Goal: Find specific page/section: Find specific page/section

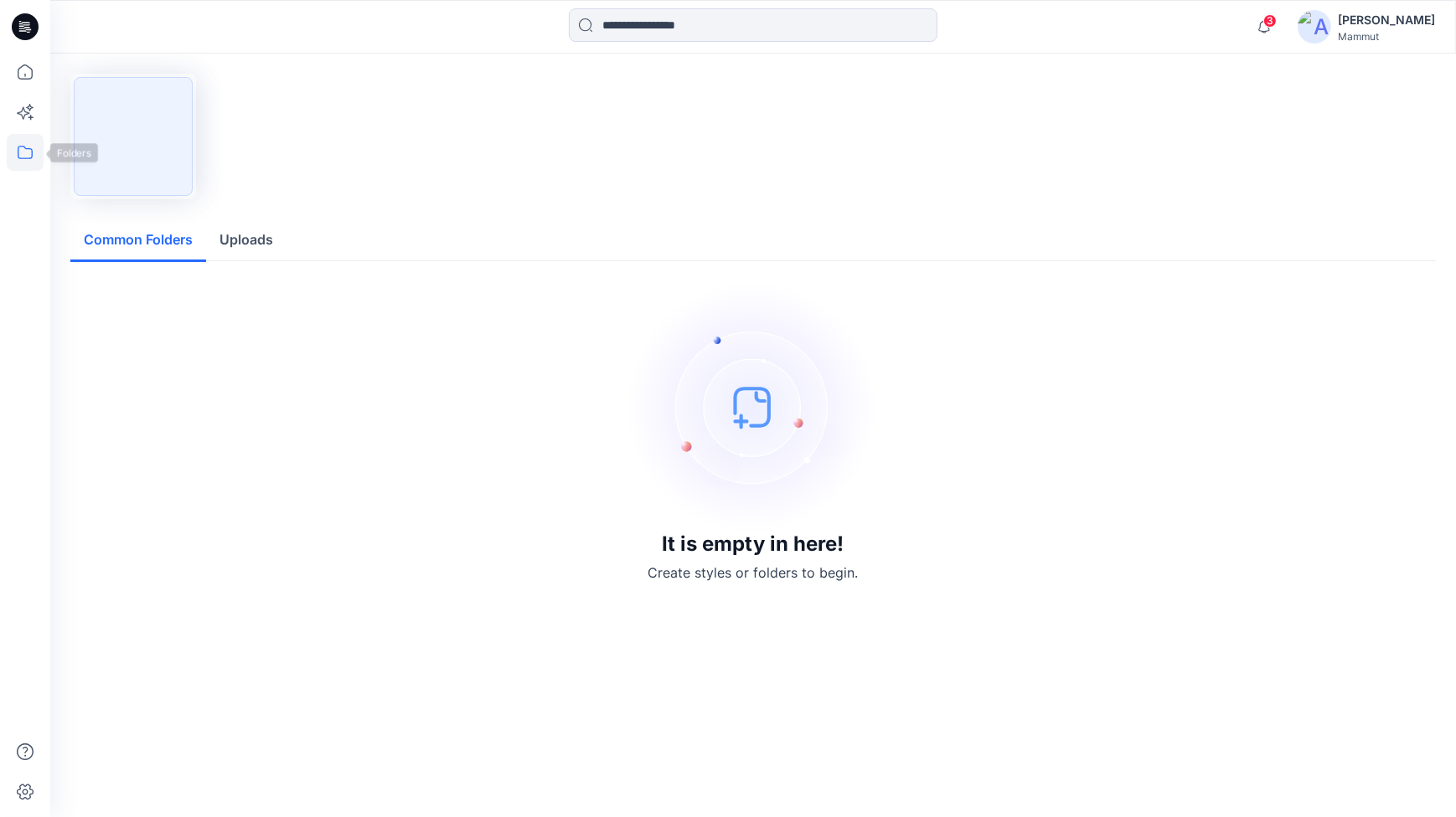
click at [26, 149] on icon at bounding box center [25, 153] width 15 height 14
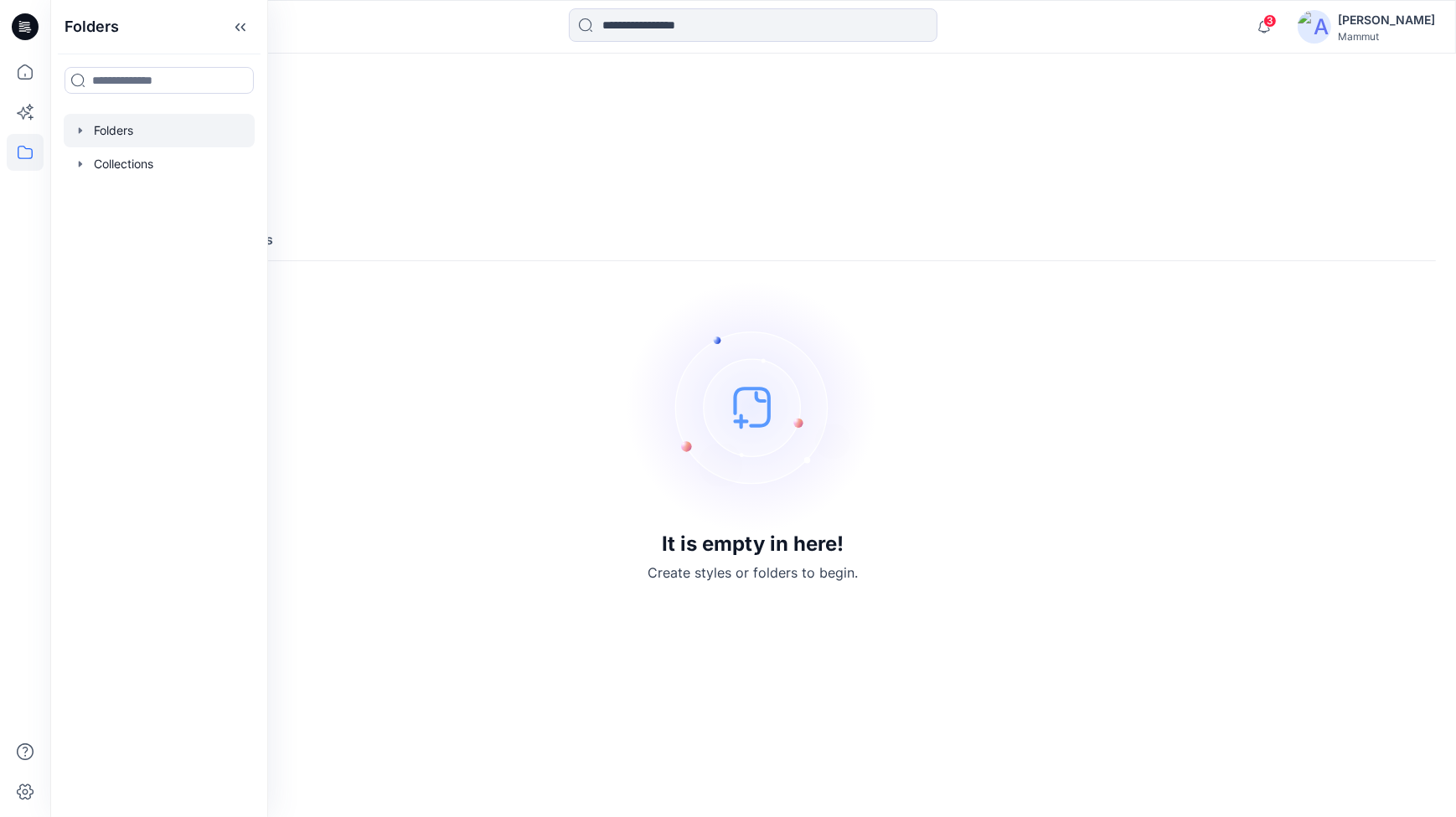
click at [117, 124] on div at bounding box center [158, 130] width 191 height 34
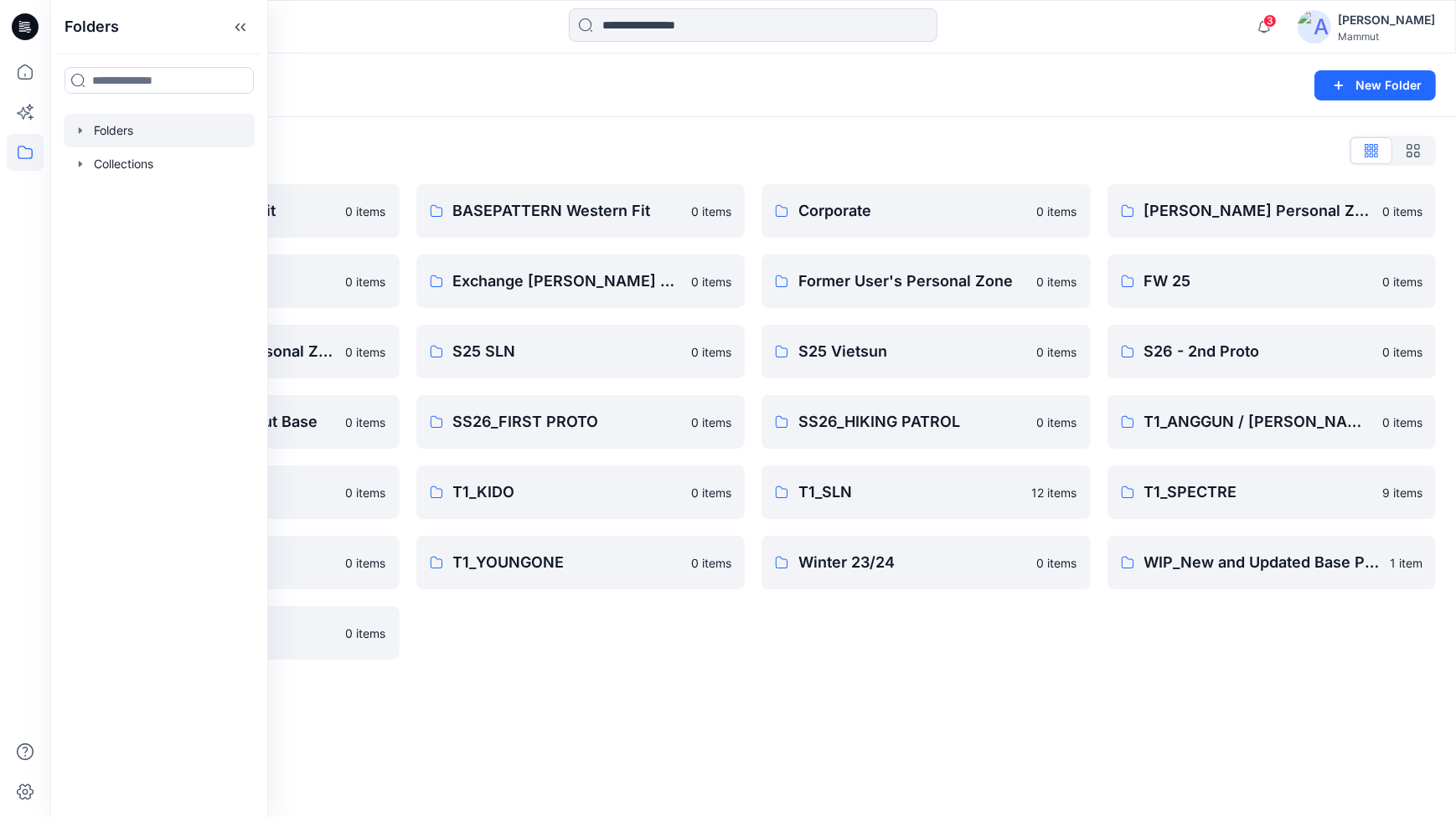
click at [735, 673] on div "Folders List BASEPATTERN Asia Fit 0 items Eiger6.0 0 items [PERSON_NAME] Person…" at bounding box center [753, 399] width 1407 height 563
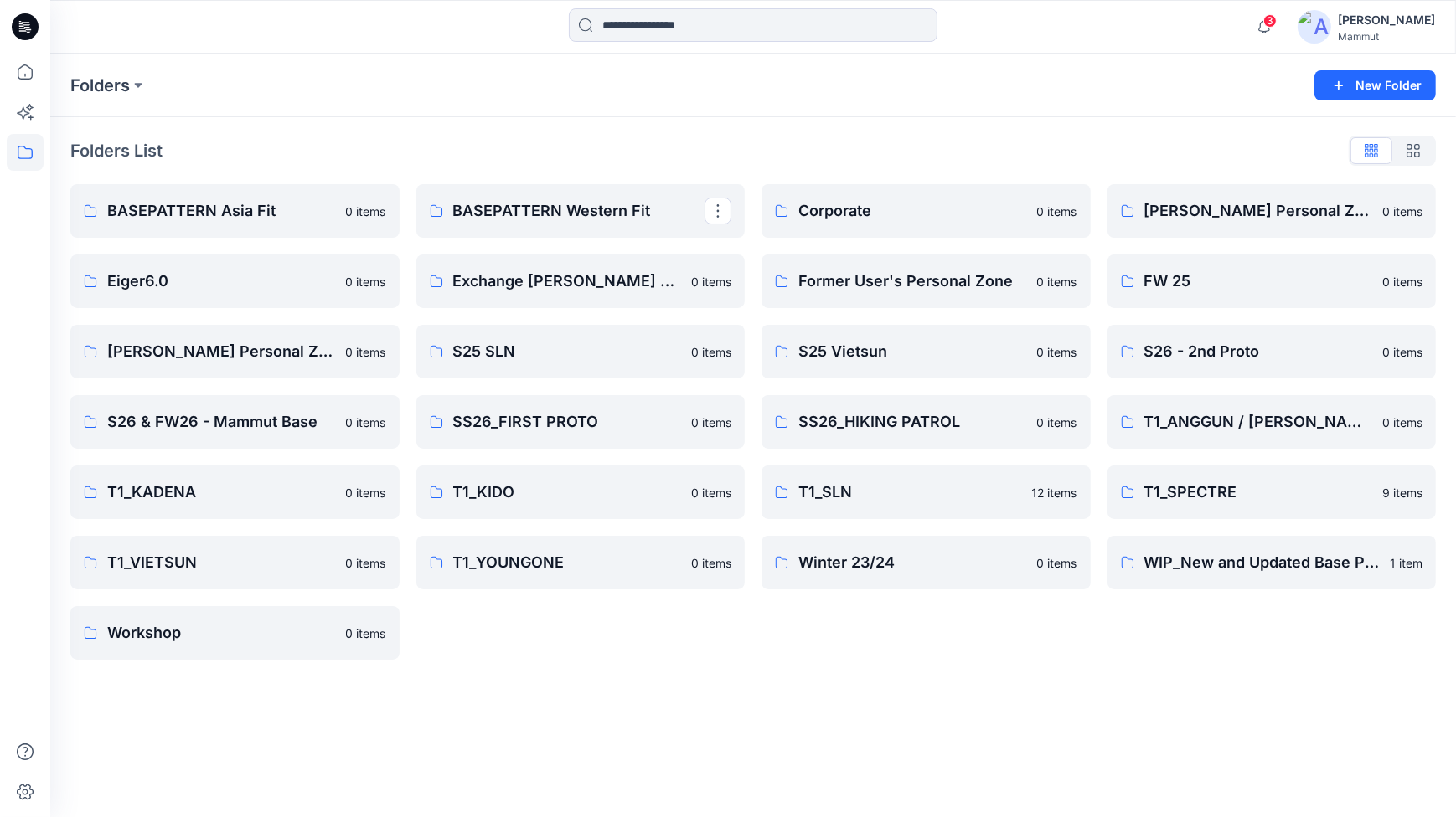
click at [629, 200] on p "BASEPATTERN Western Fit" at bounding box center [579, 211] width 252 height 24
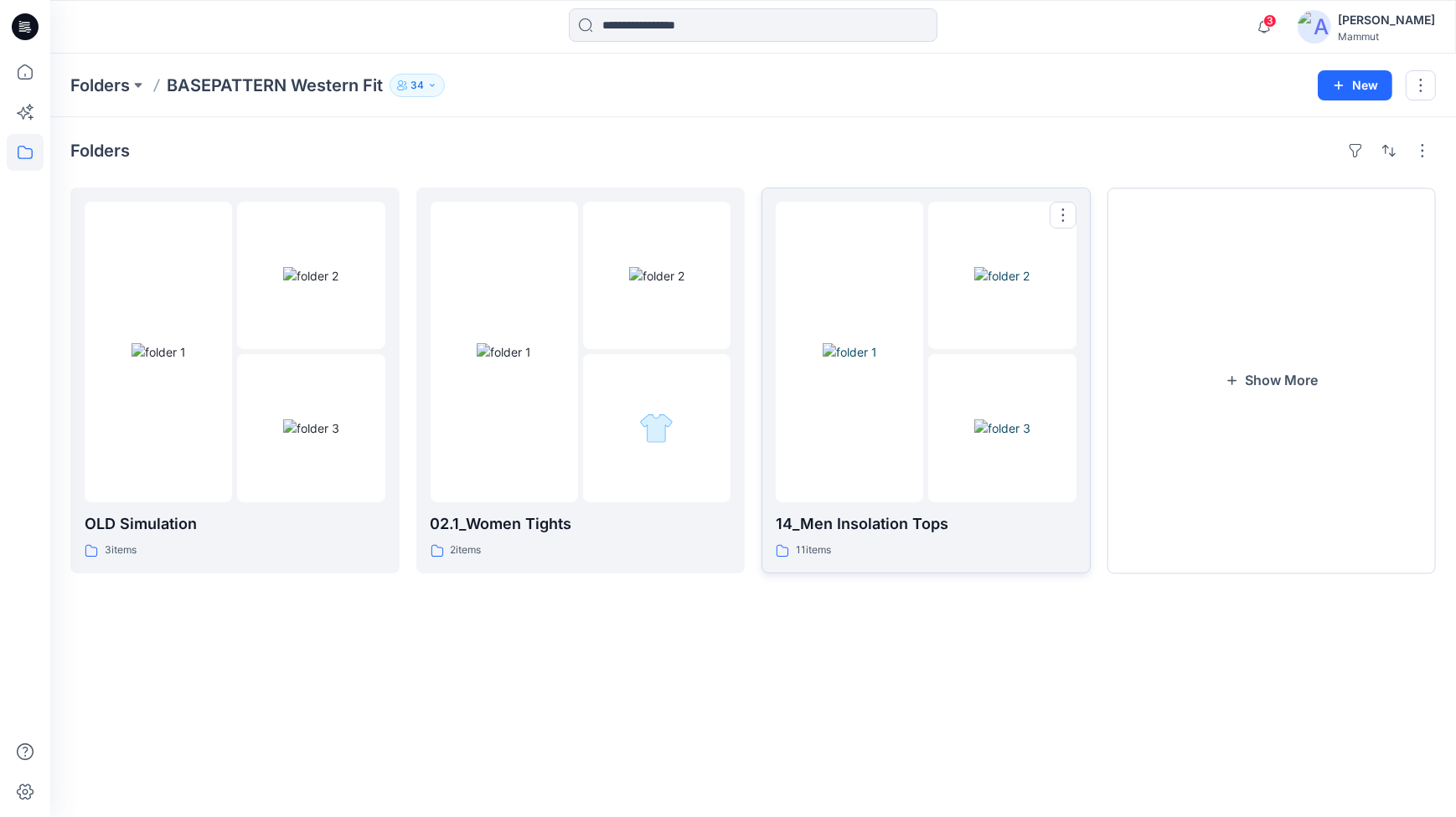
click at [852, 470] on div at bounding box center [849, 352] width 147 height 300
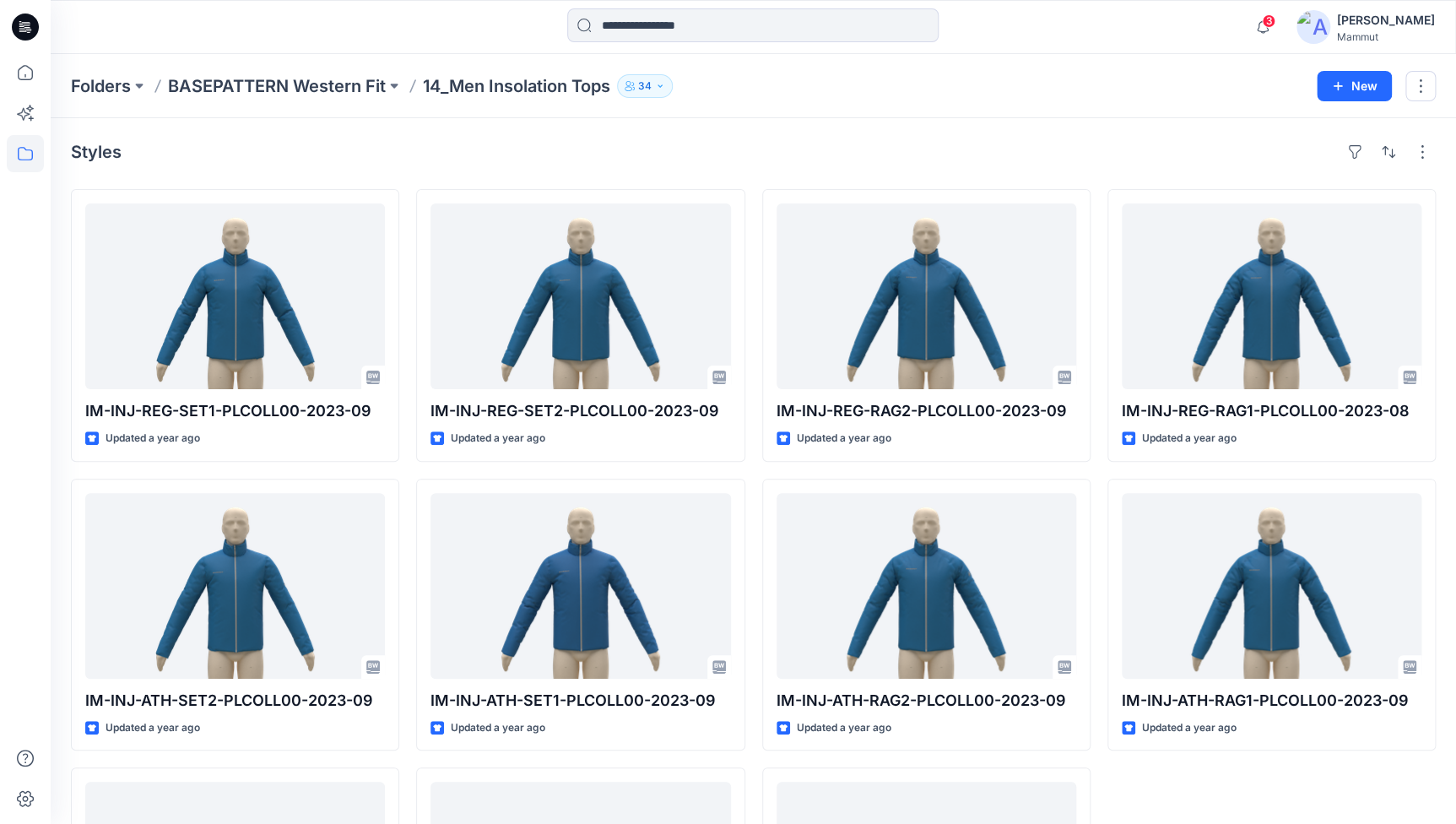
click at [330, 83] on p "BASEPATTERN Western Fit" at bounding box center [277, 87] width 218 height 24
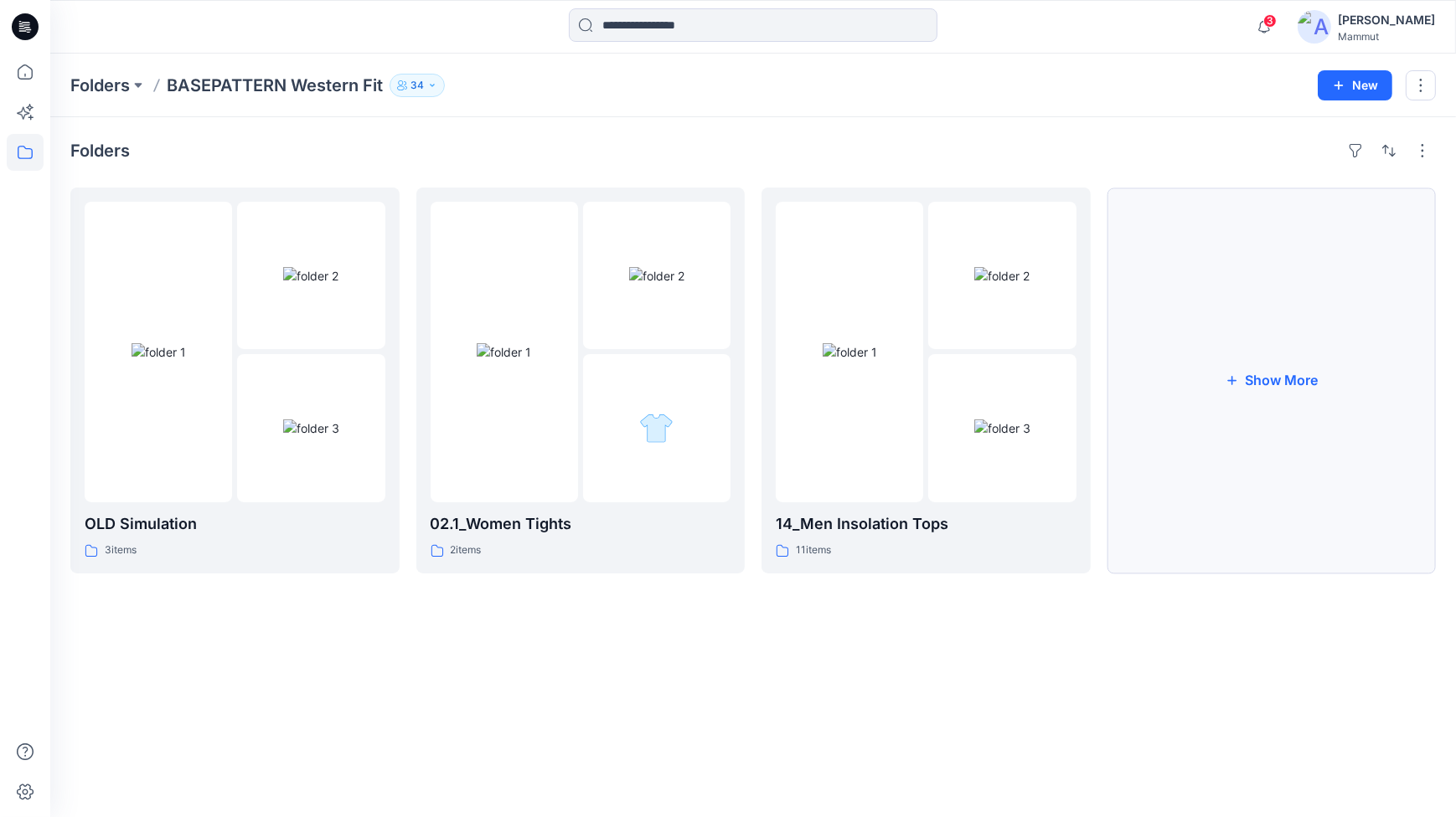
click at [1263, 423] on button "Show More" at bounding box center [1272, 380] width 329 height 386
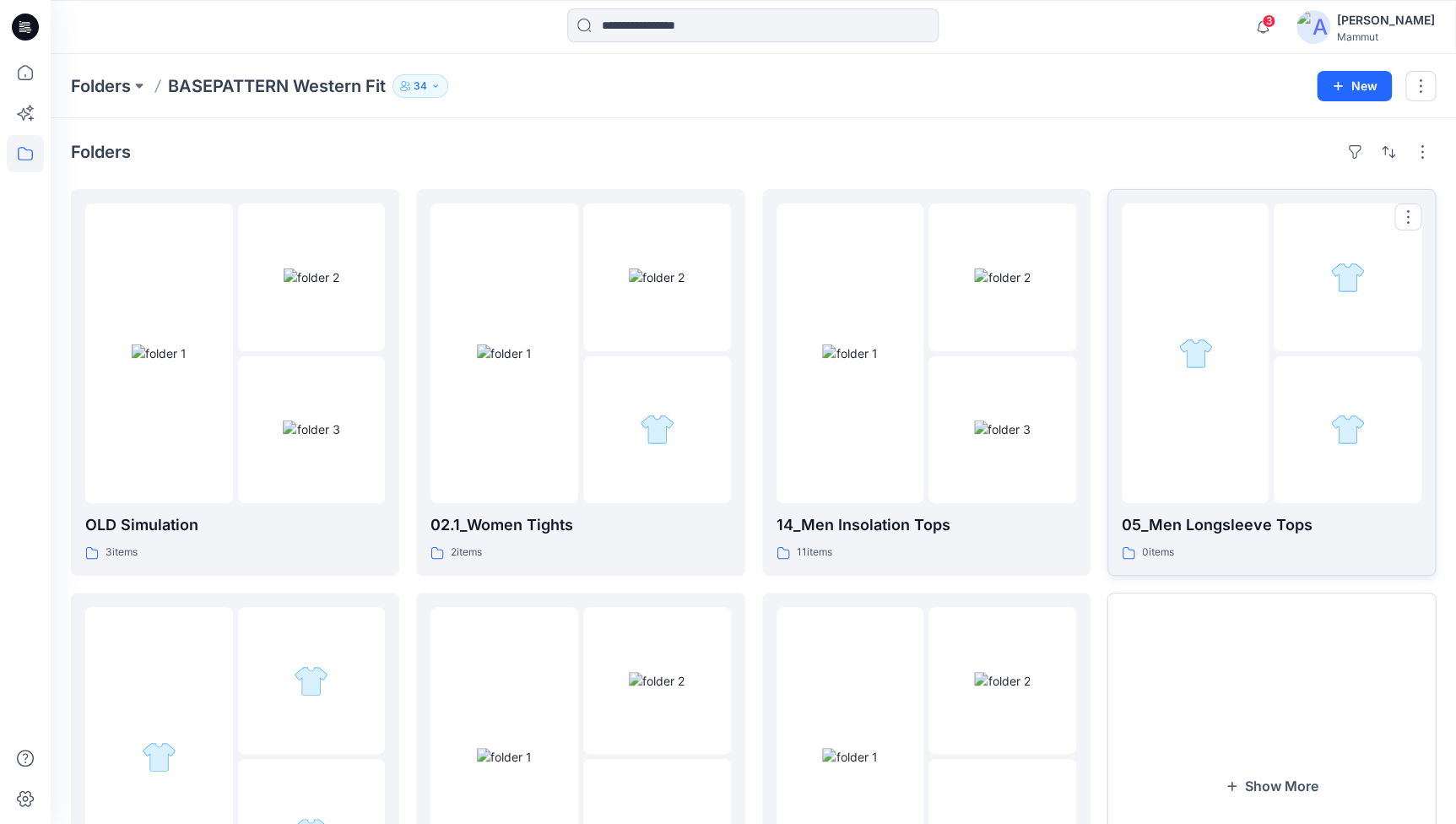
scroll to position [202, 0]
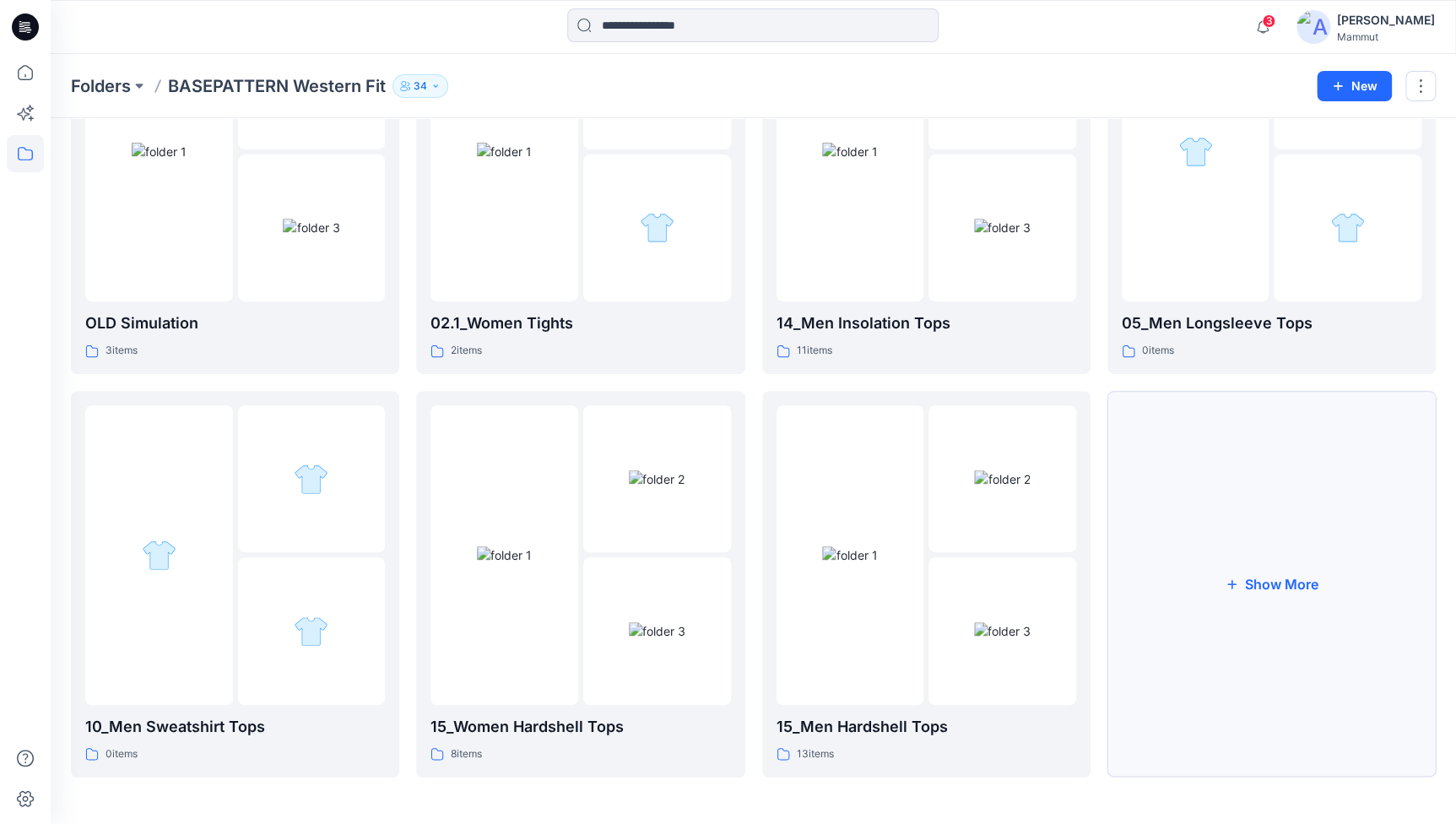
click at [1264, 502] on button "Show More" at bounding box center [1272, 585] width 329 height 387
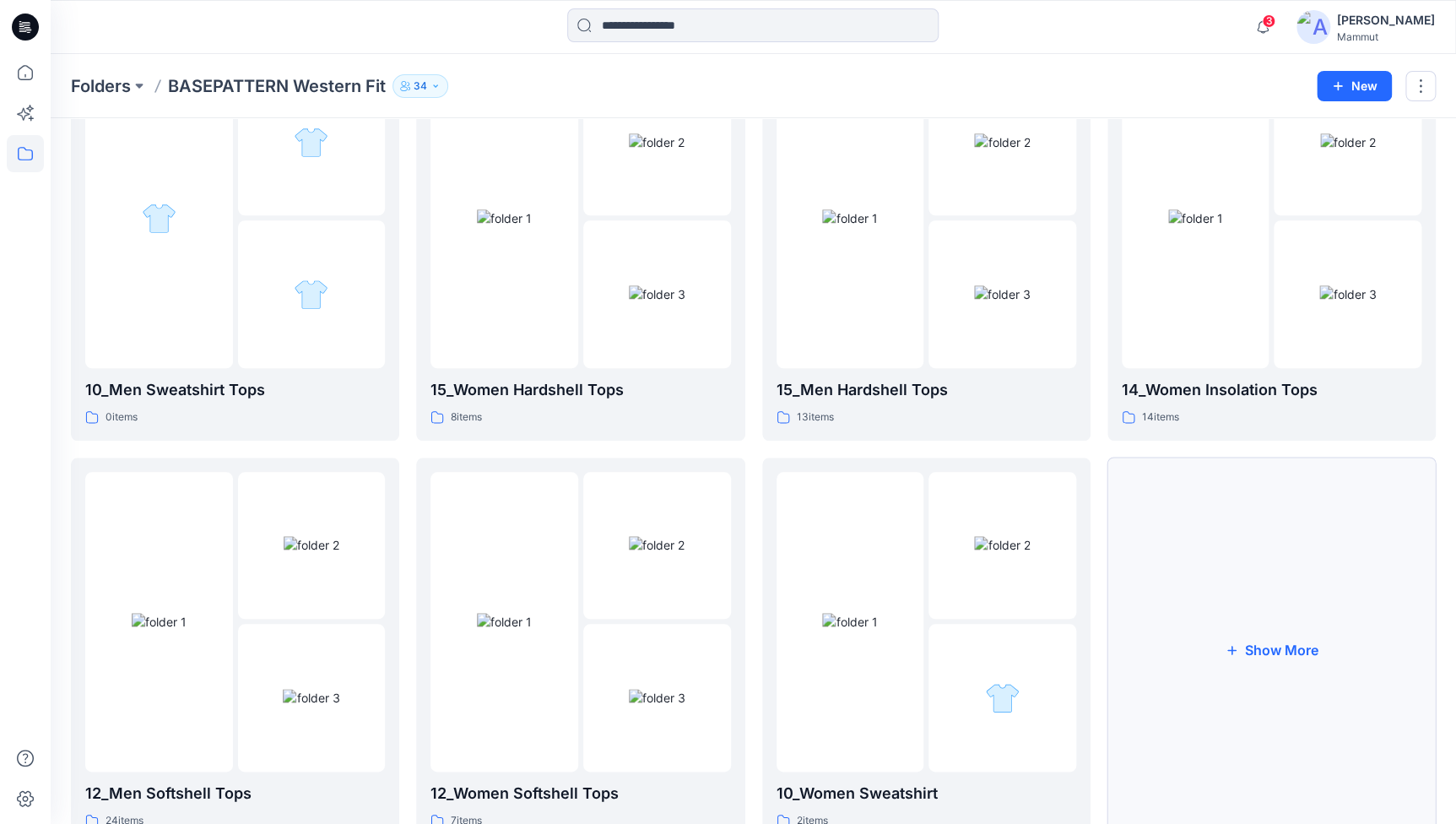
scroll to position [605, 0]
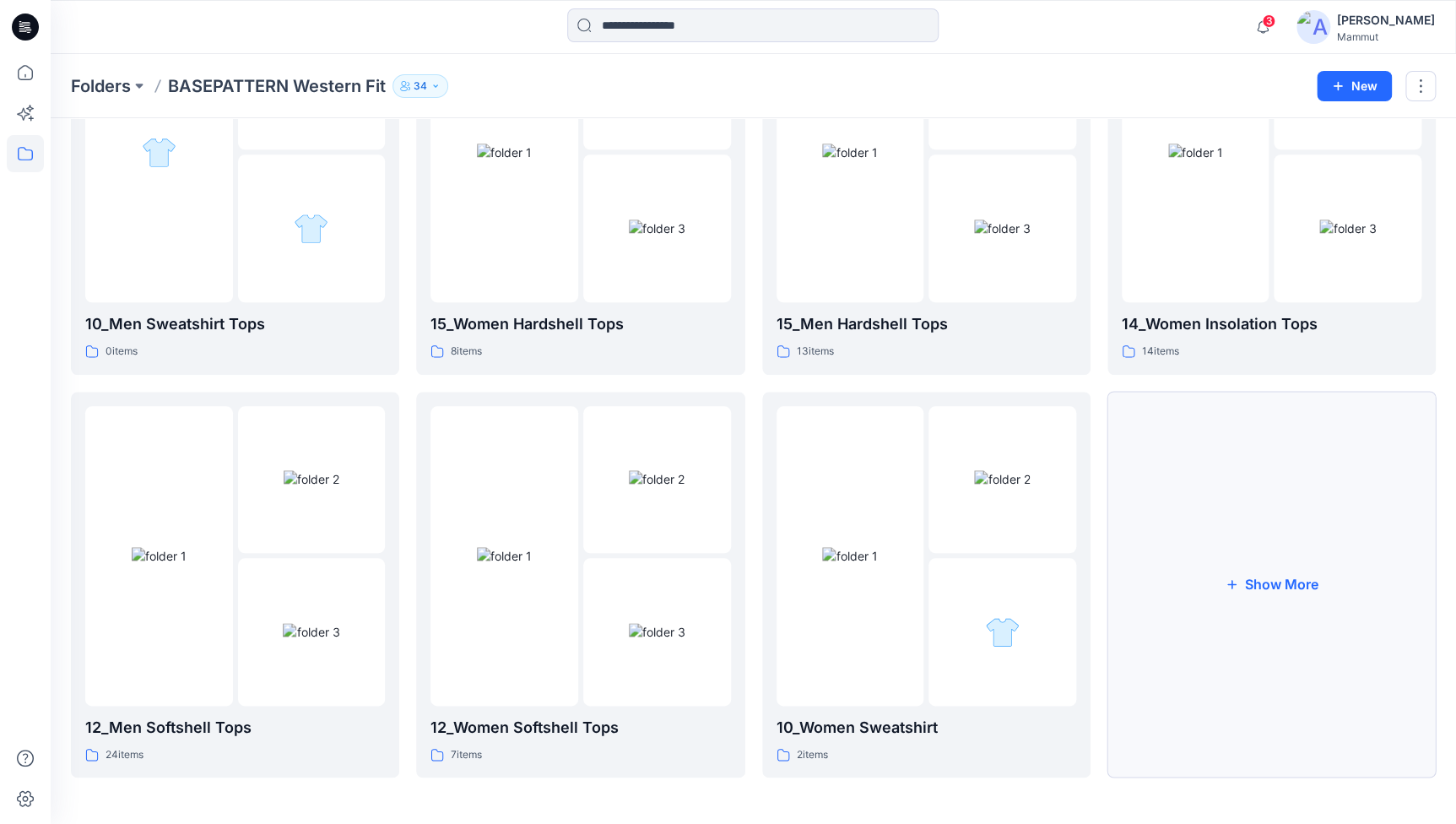
click at [1197, 599] on button "Show More" at bounding box center [1272, 585] width 329 height 387
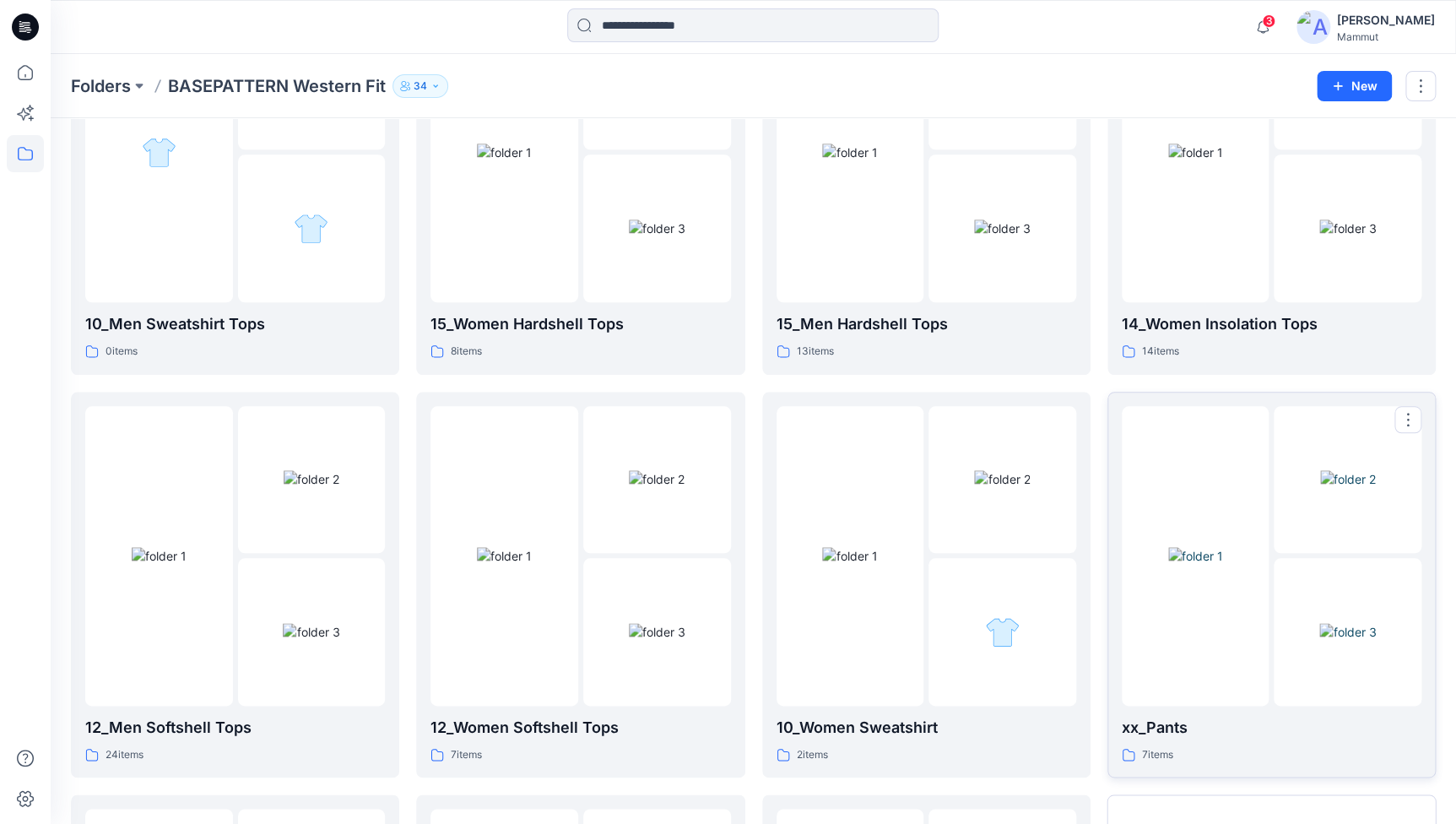
click at [1223, 565] on img at bounding box center [1195, 556] width 55 height 18
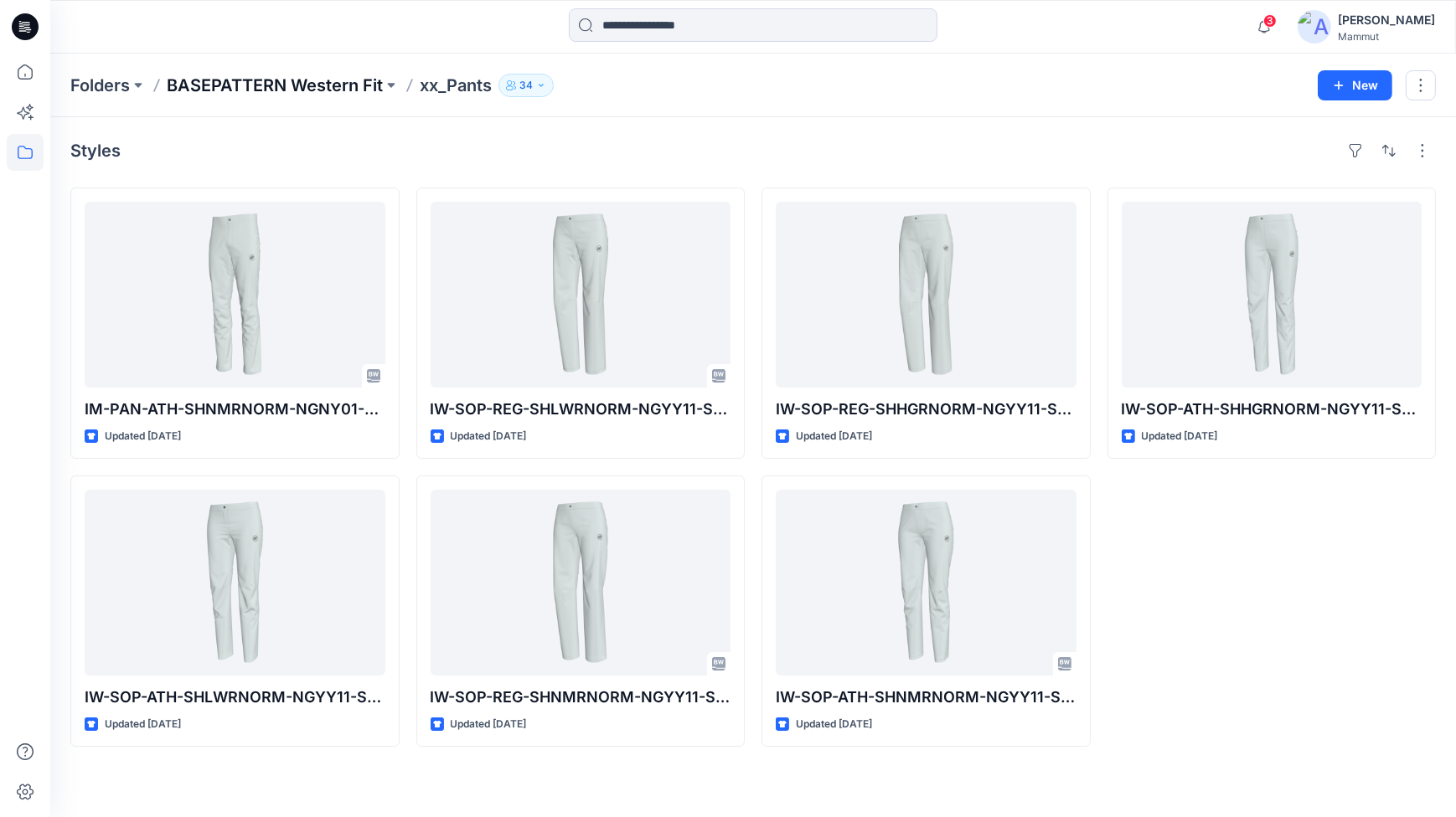
click at [242, 84] on p "BASEPATTERN Western Fit" at bounding box center [275, 86] width 216 height 24
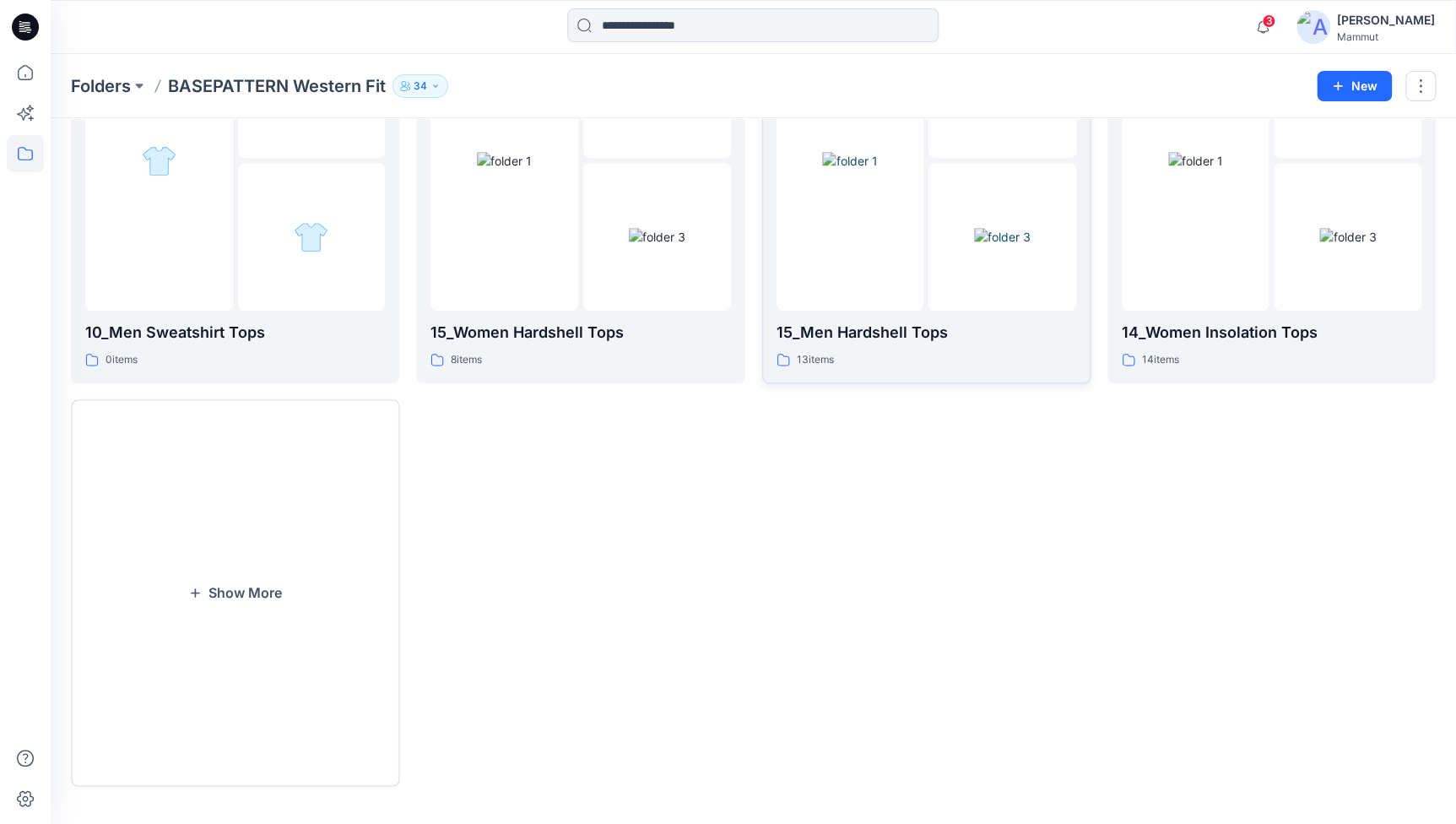
scroll to position [605, 0]
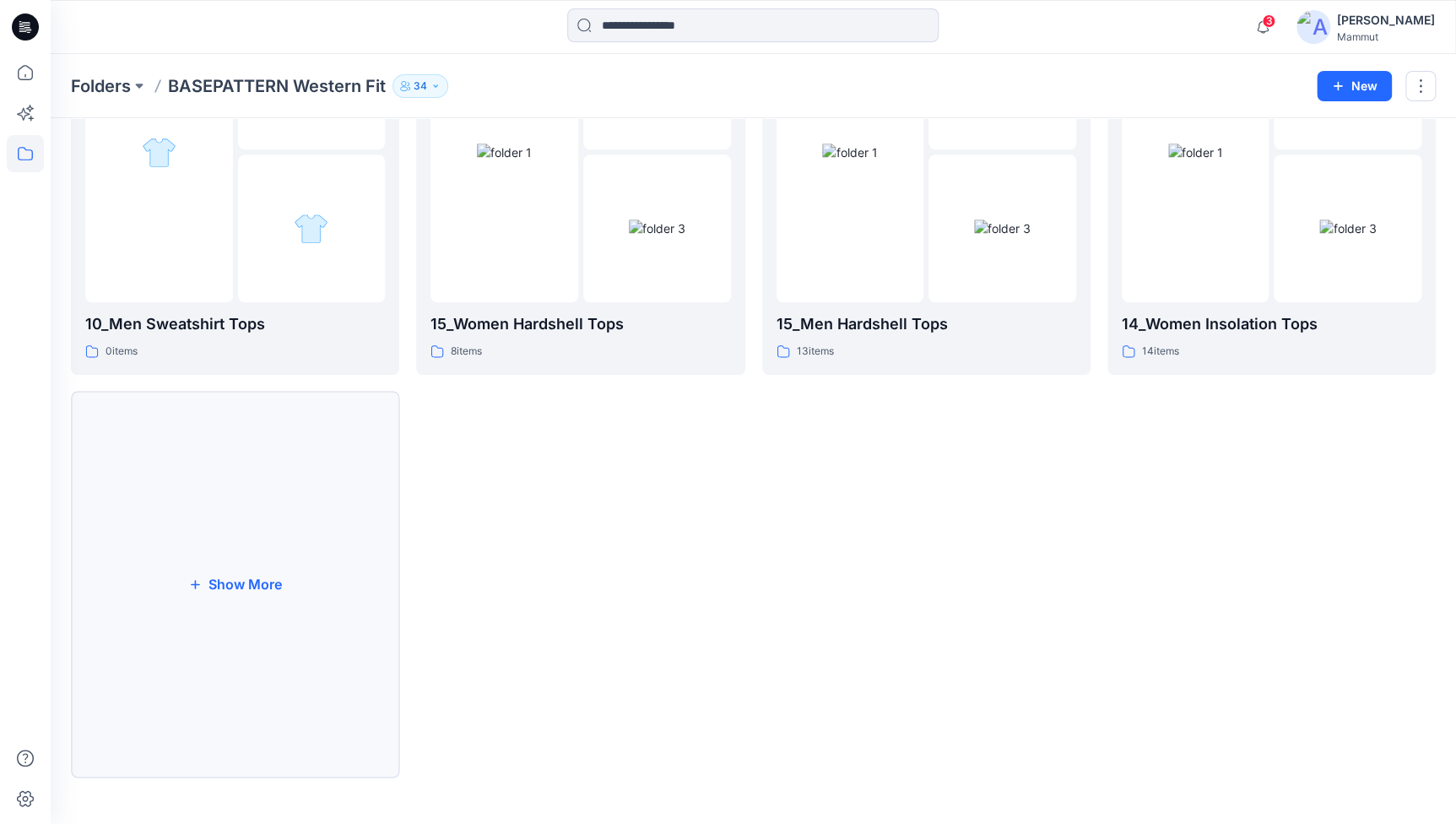
click at [219, 585] on button "Show More" at bounding box center [235, 585] width 329 height 387
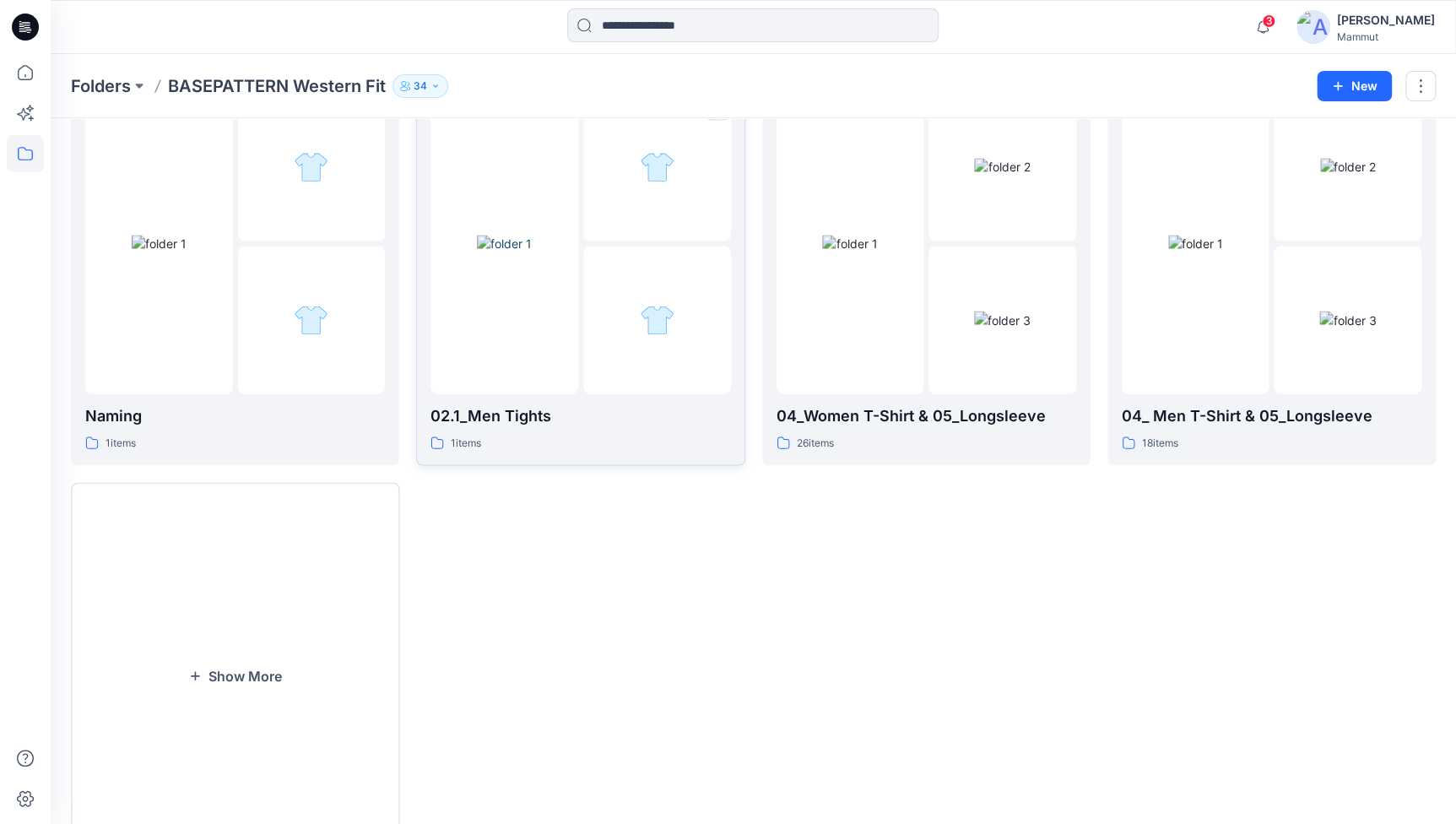
scroll to position [1412, 0]
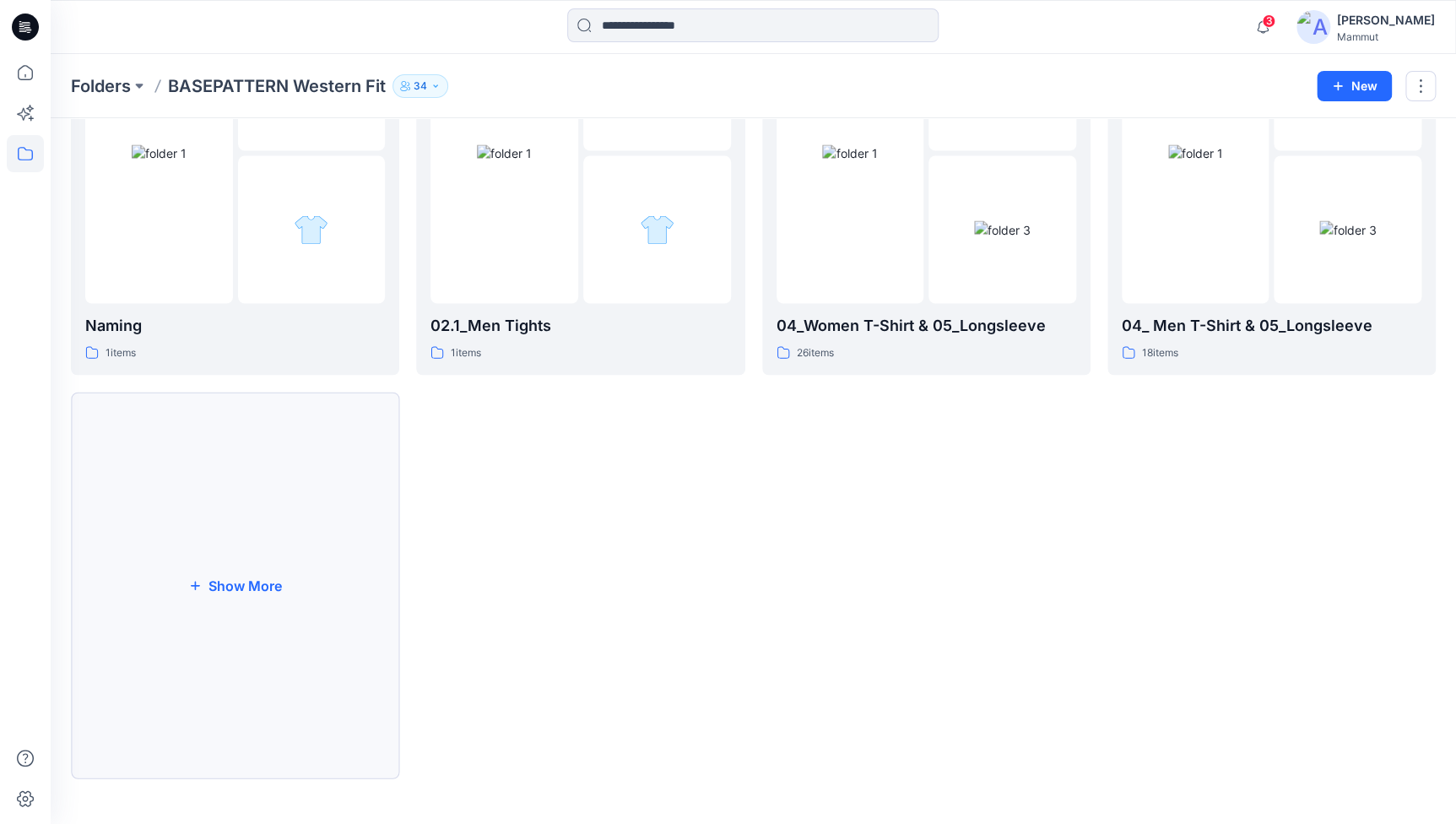
click at [265, 557] on button "Show More" at bounding box center [235, 585] width 329 height 387
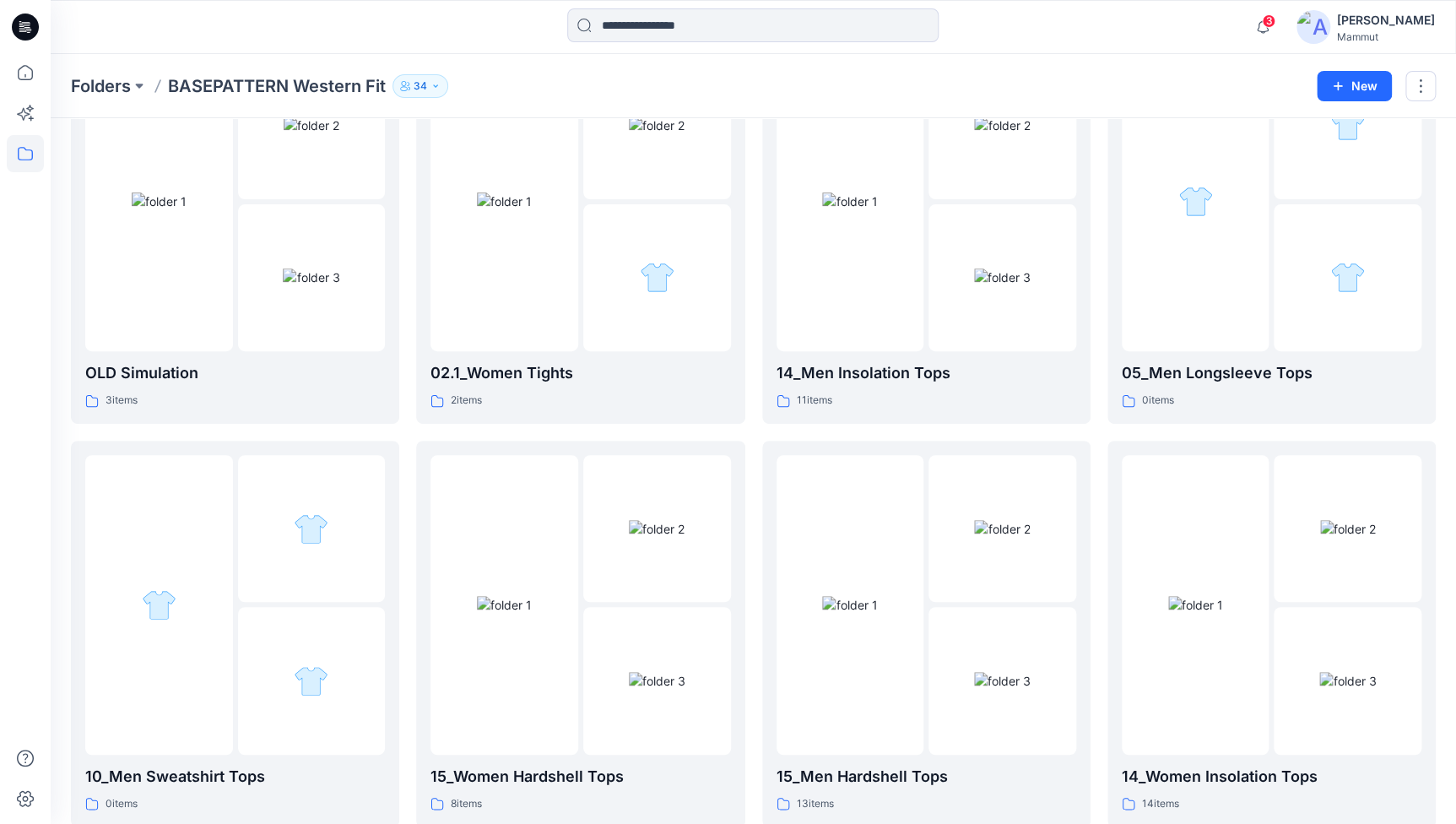
scroll to position [0, 0]
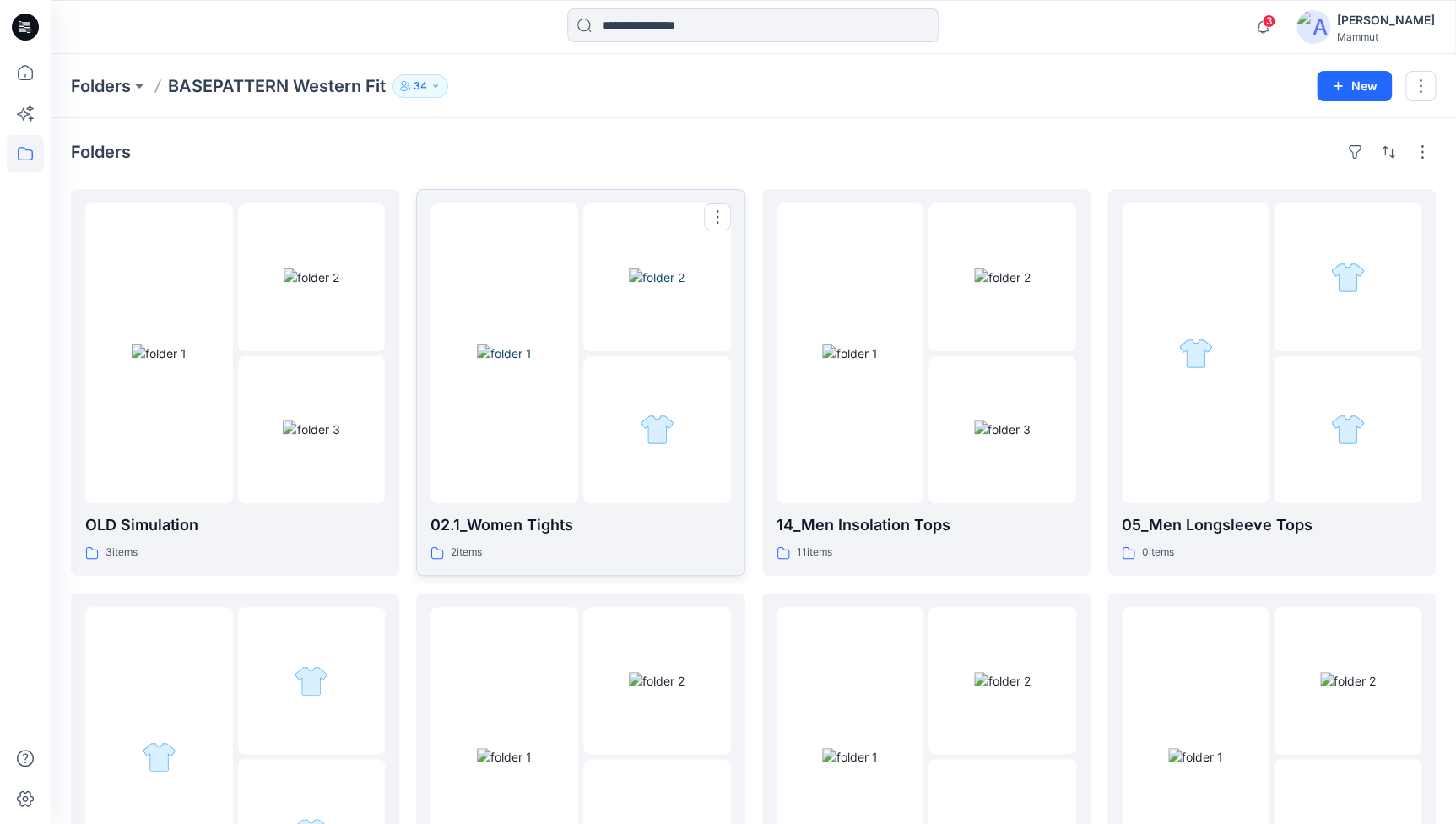
click at [672, 435] on img at bounding box center [657, 429] width 35 height 35
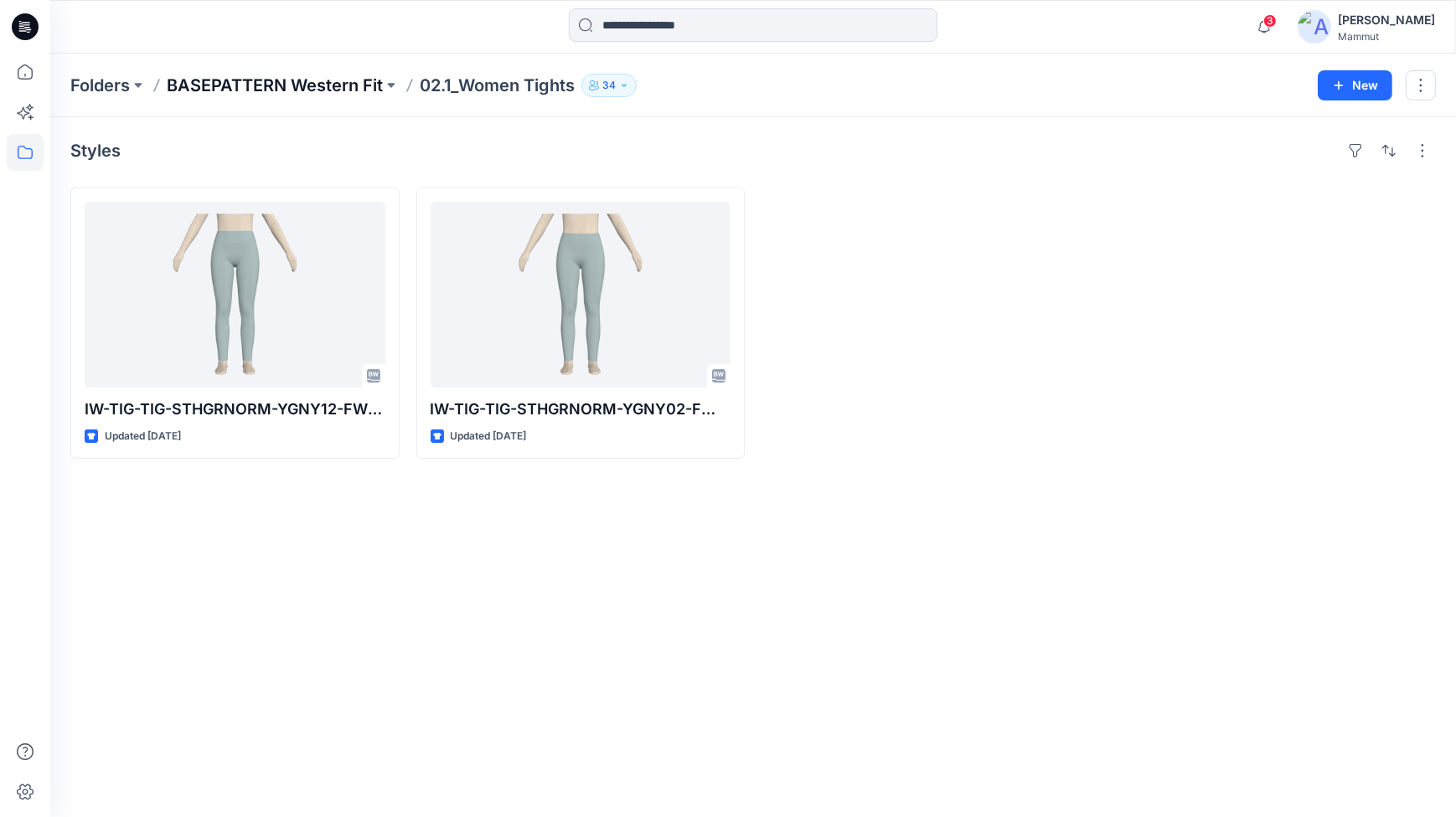
click at [318, 85] on p "BASEPATTERN Western Fit" at bounding box center [275, 86] width 216 height 24
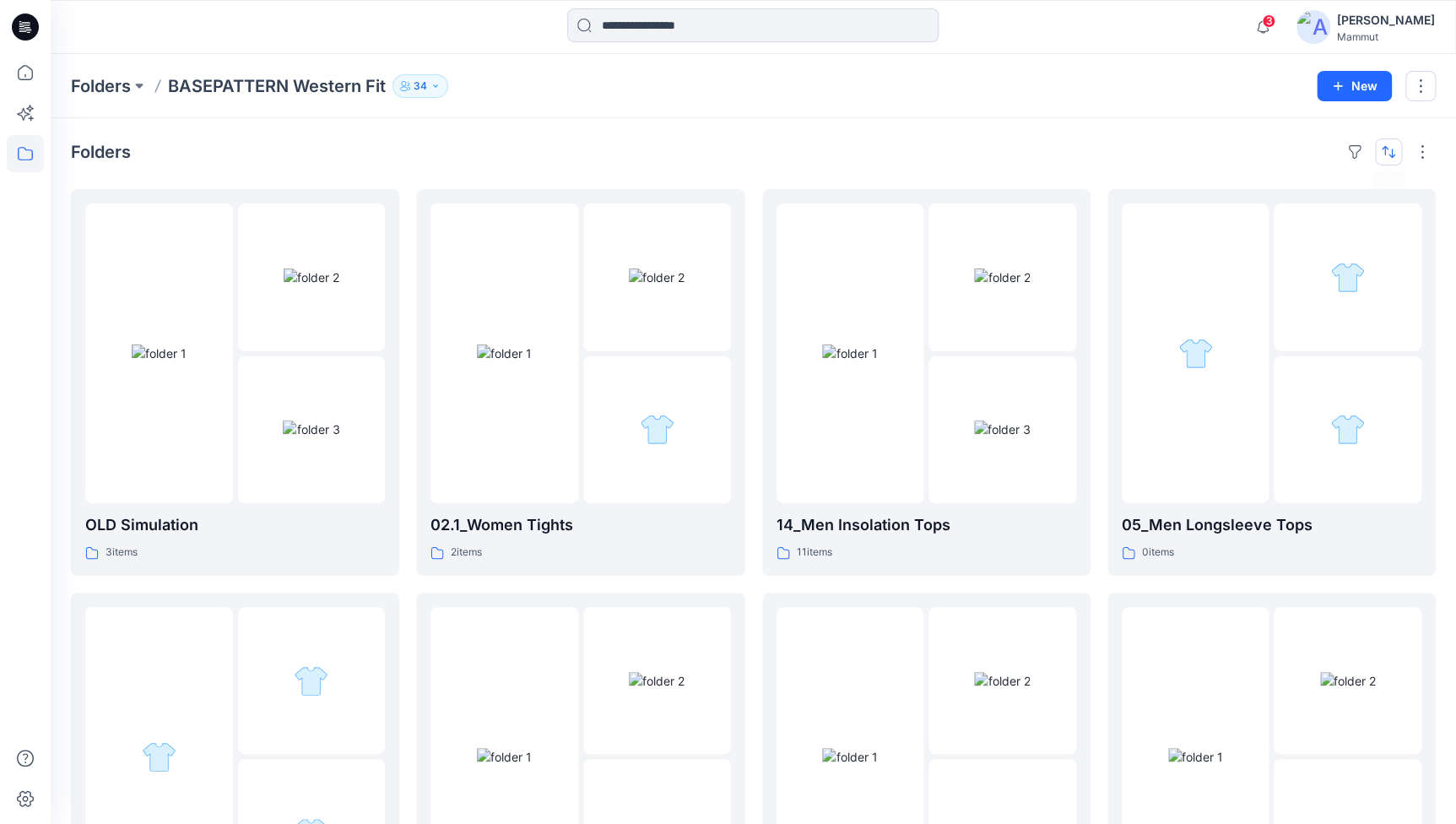
click at [1389, 155] on button "button" at bounding box center [1388, 151] width 27 height 27
click at [1319, 228] on p "A to Z" at bounding box center [1332, 233] width 107 height 18
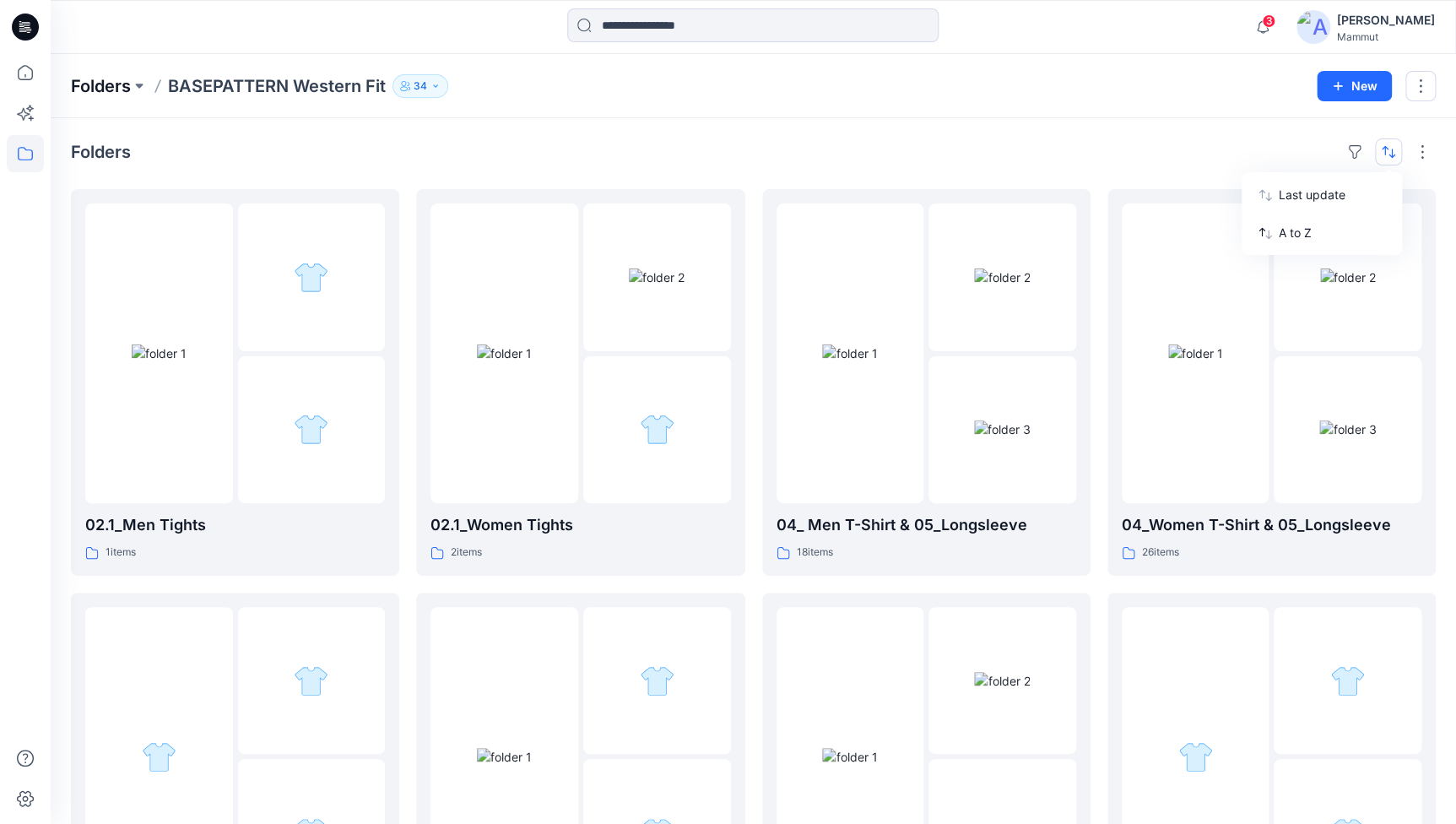
click at [110, 85] on p "Folders" at bounding box center [101, 87] width 60 height 24
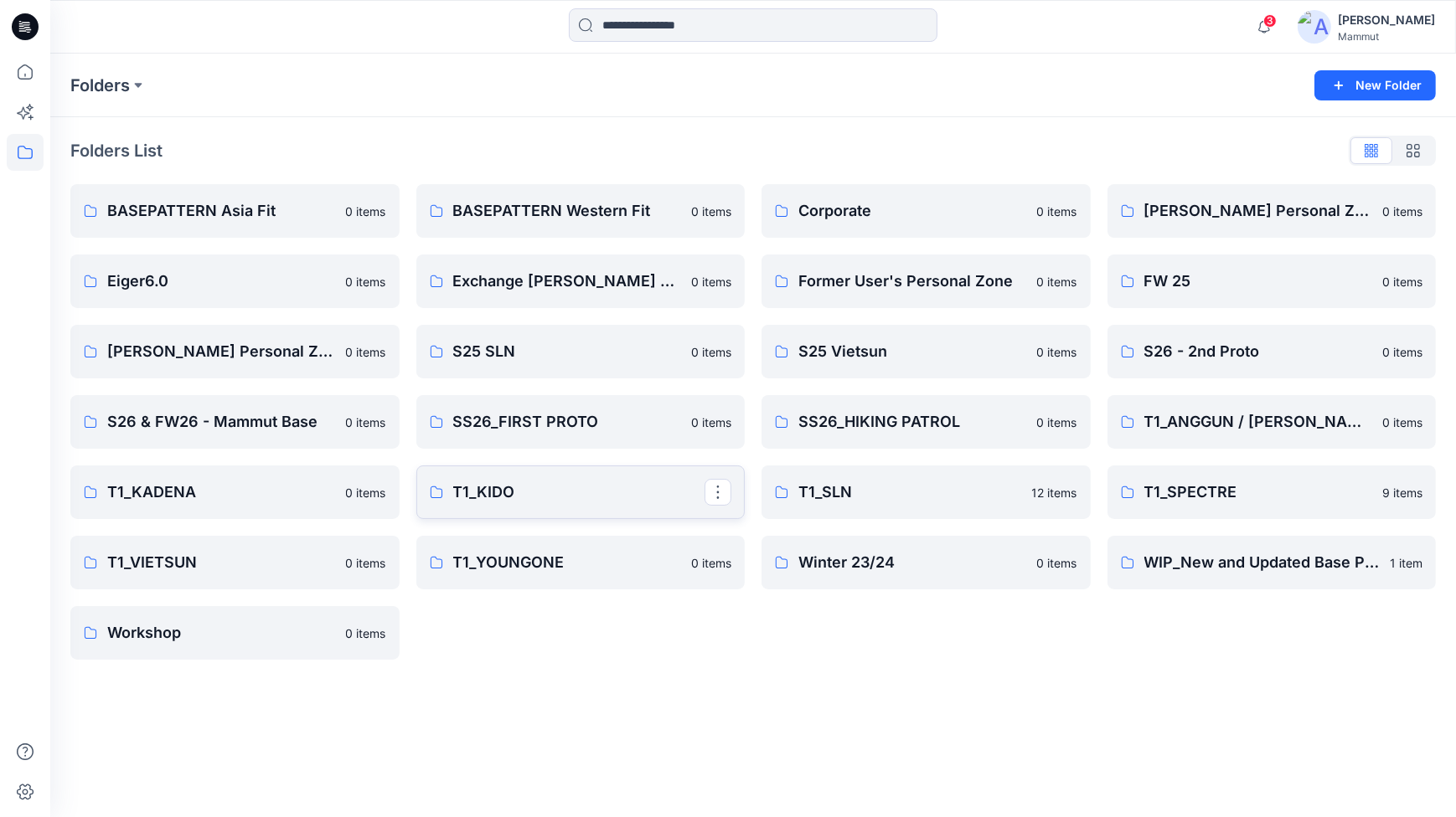
click at [614, 490] on p "T1_KIDO" at bounding box center [579, 493] width 252 height 24
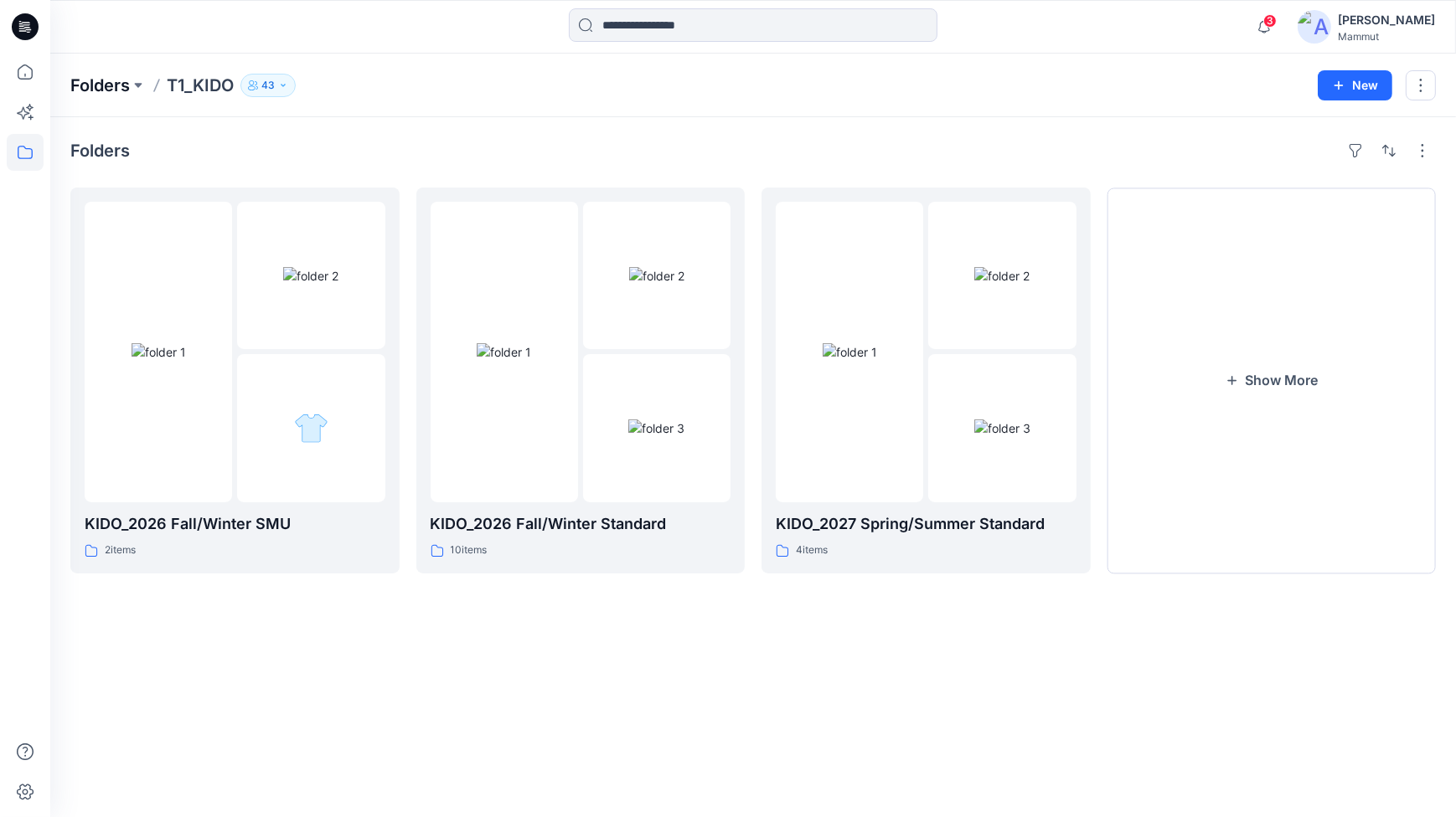
click at [85, 75] on p "Folders" at bounding box center [100, 86] width 59 height 24
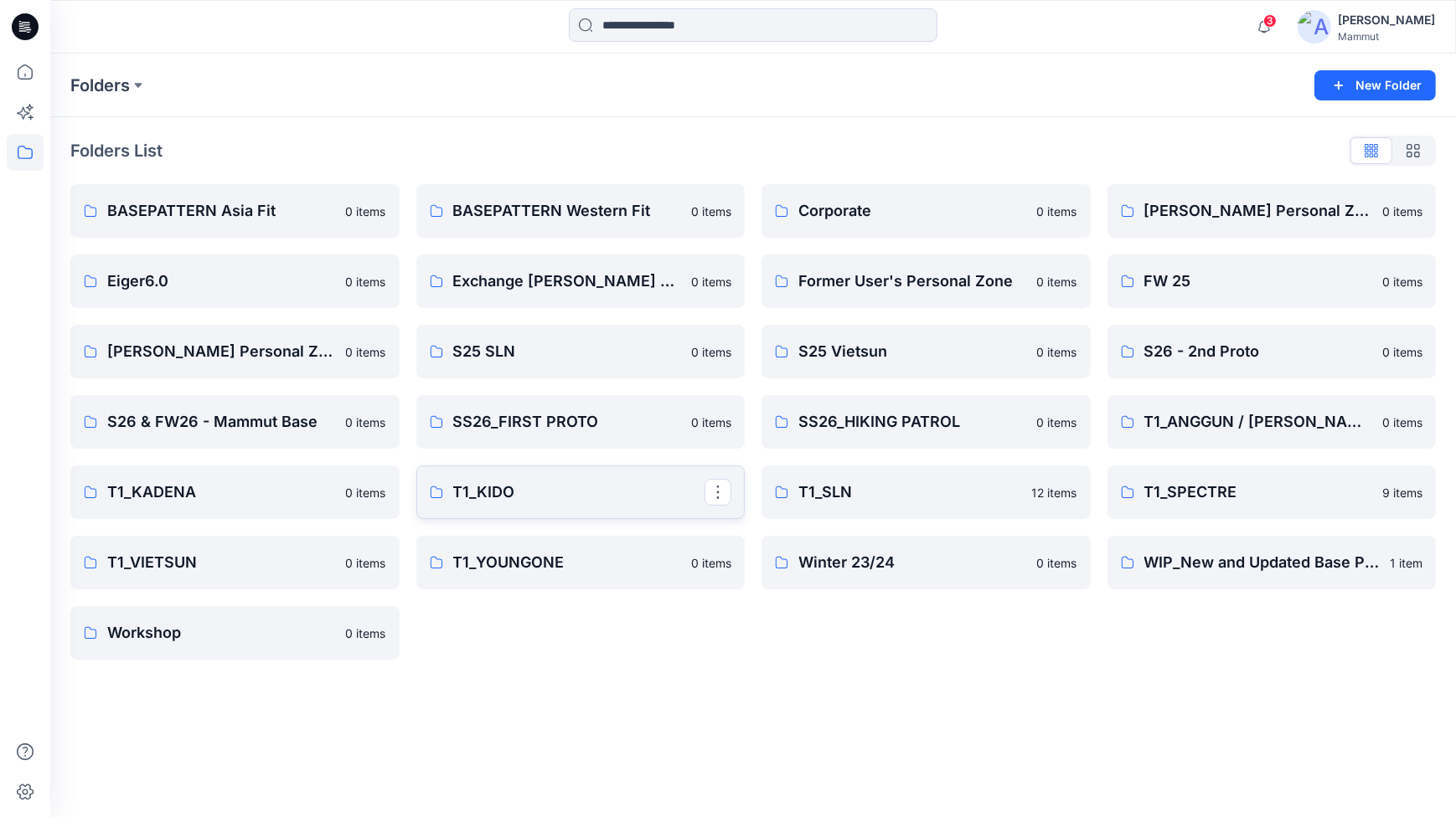
click at [549, 497] on p "T1_KIDO" at bounding box center [579, 493] width 252 height 24
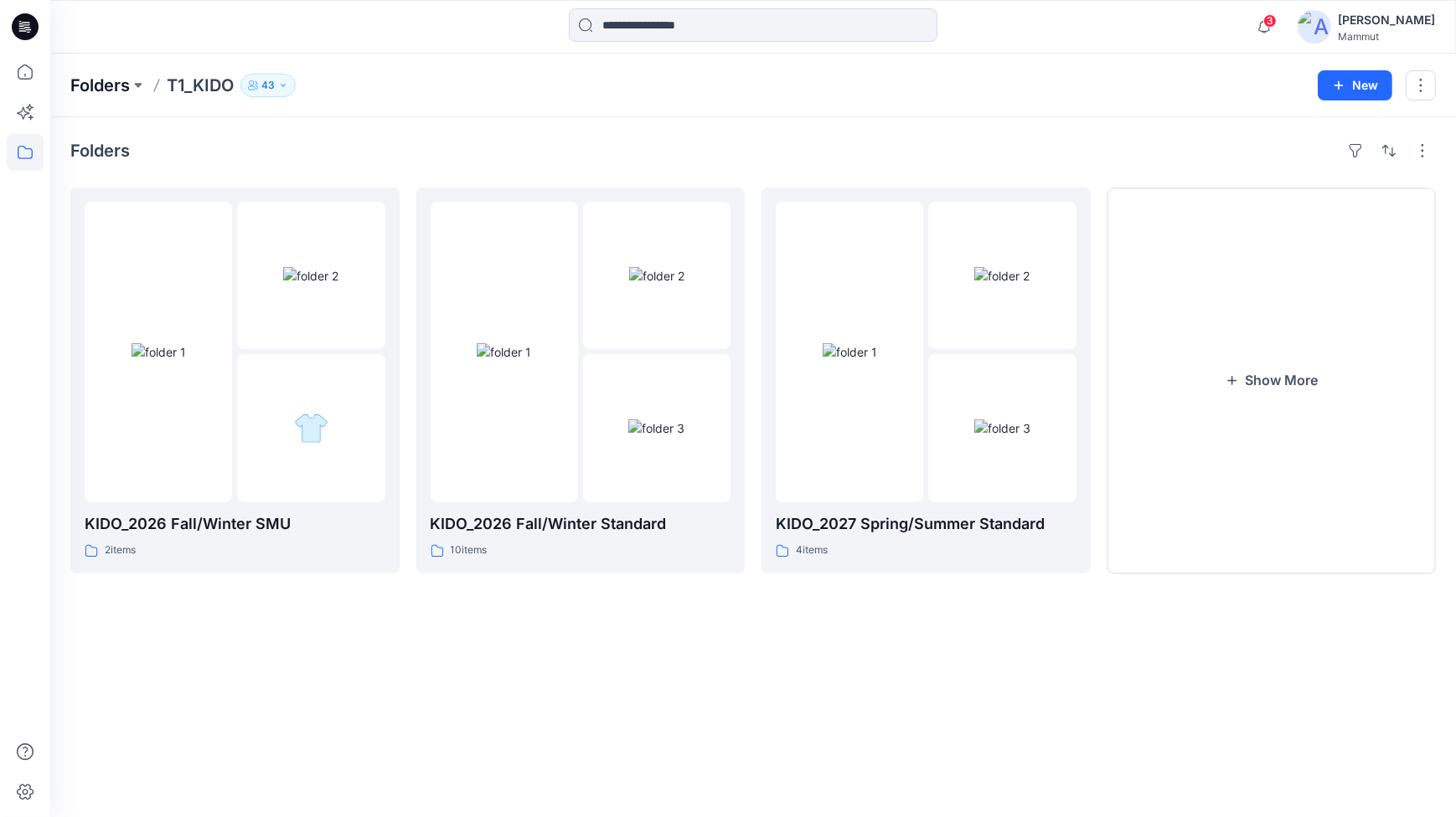
click at [121, 80] on p "Folders" at bounding box center [100, 86] width 59 height 24
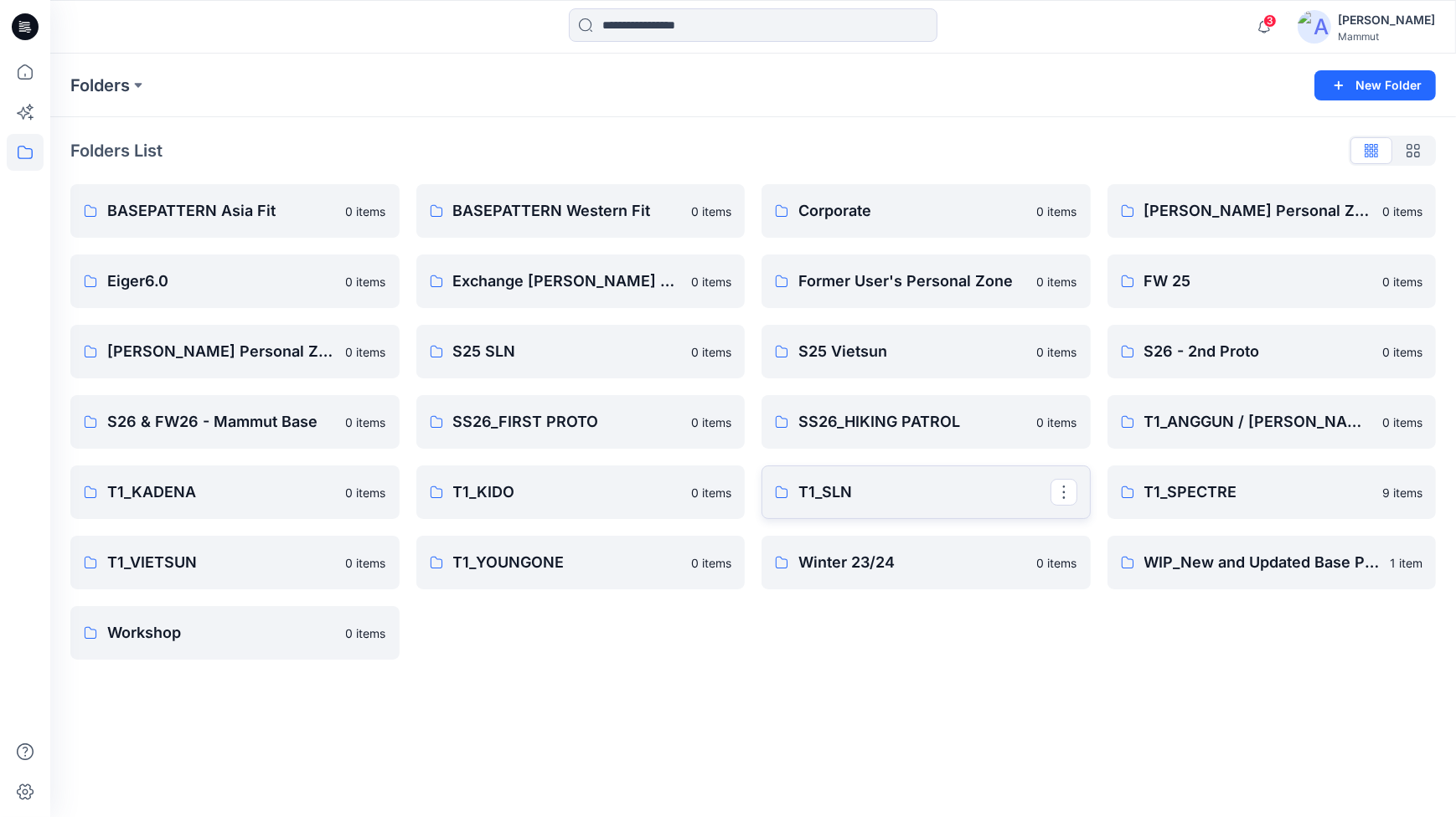
click at [864, 494] on p "T1_SLN" at bounding box center [924, 493] width 252 height 24
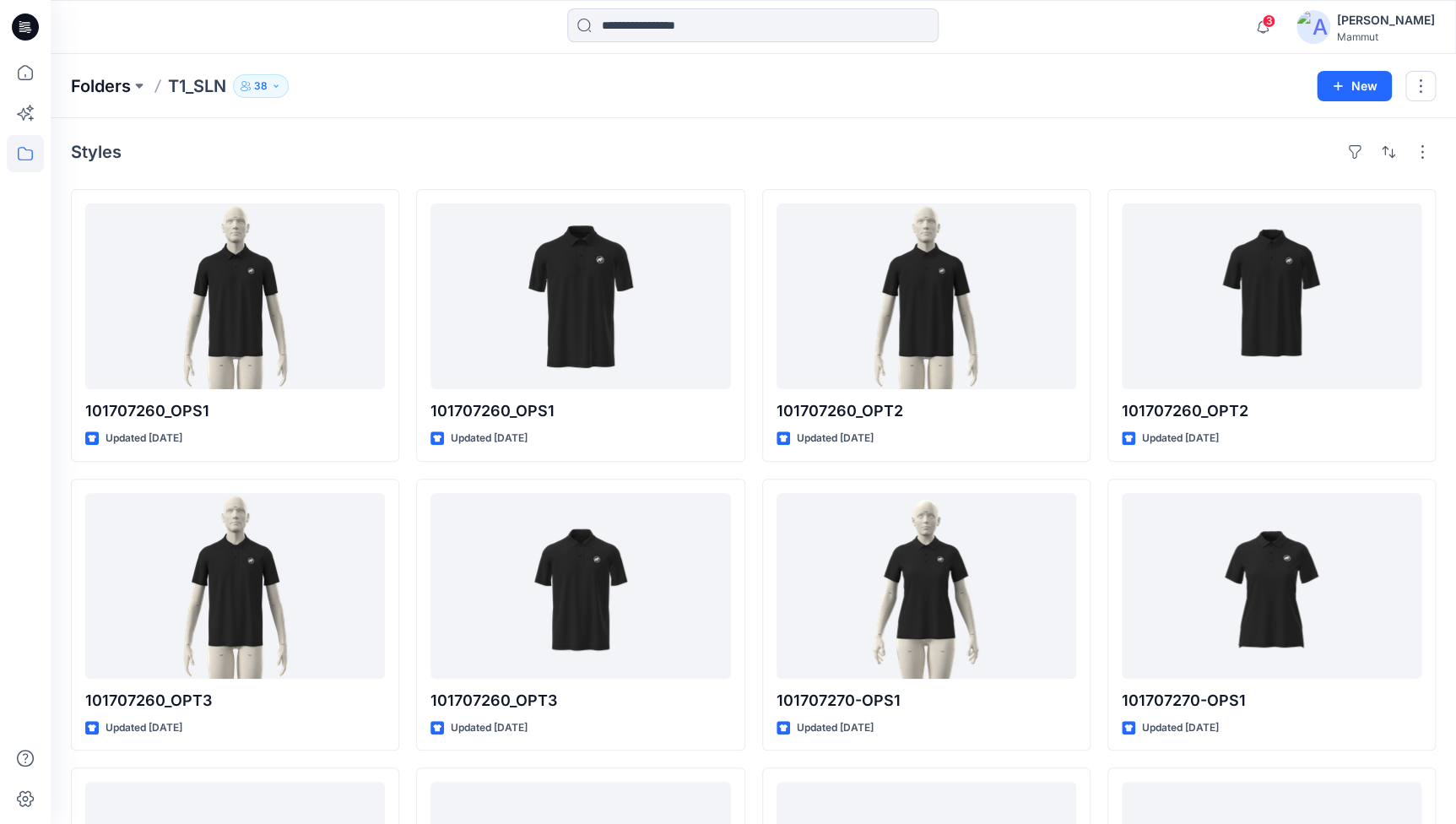
click at [81, 78] on p "Folders" at bounding box center [101, 87] width 60 height 24
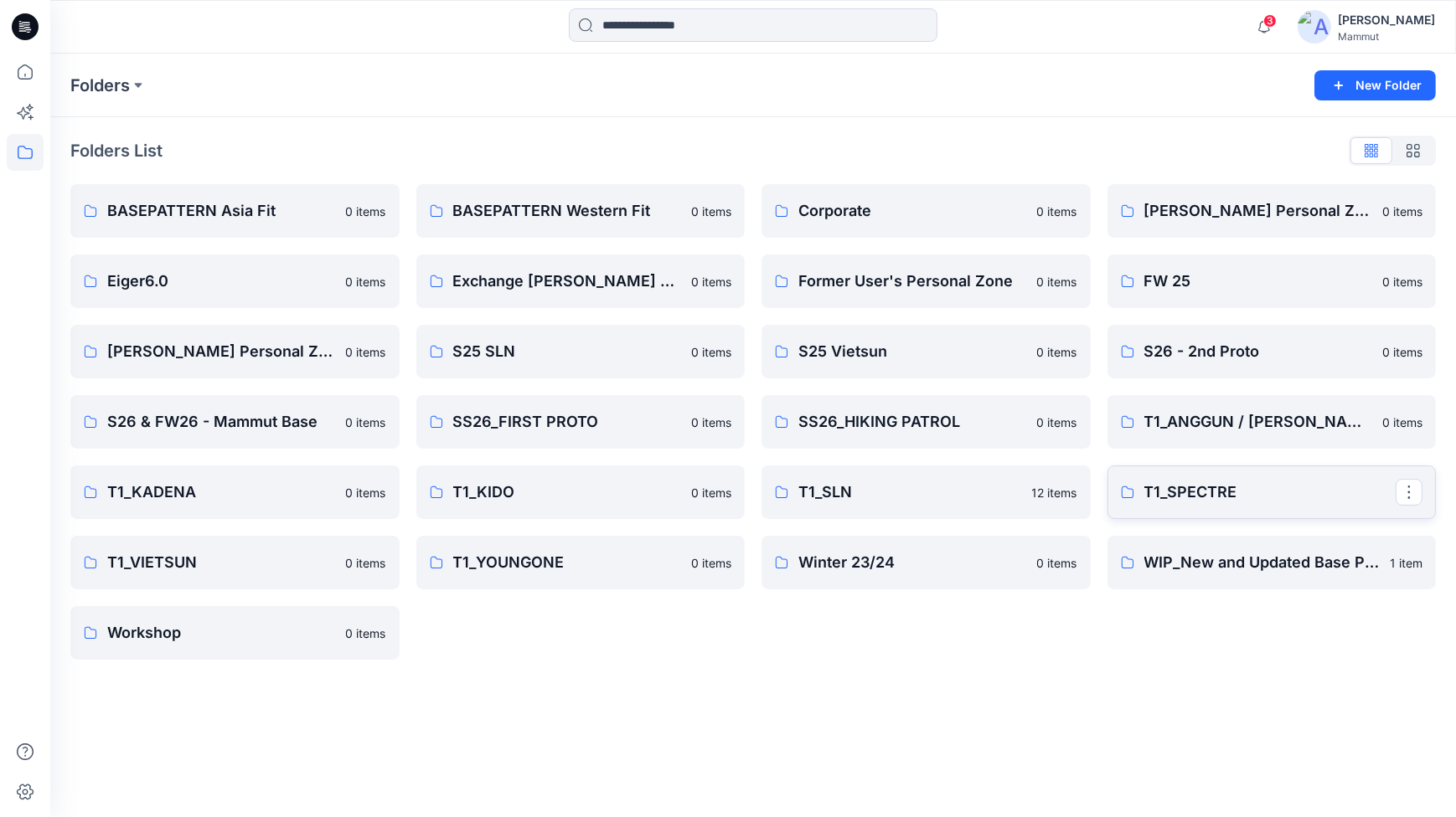
click at [1173, 494] on p "T1_SPECTRE" at bounding box center [1270, 493] width 252 height 24
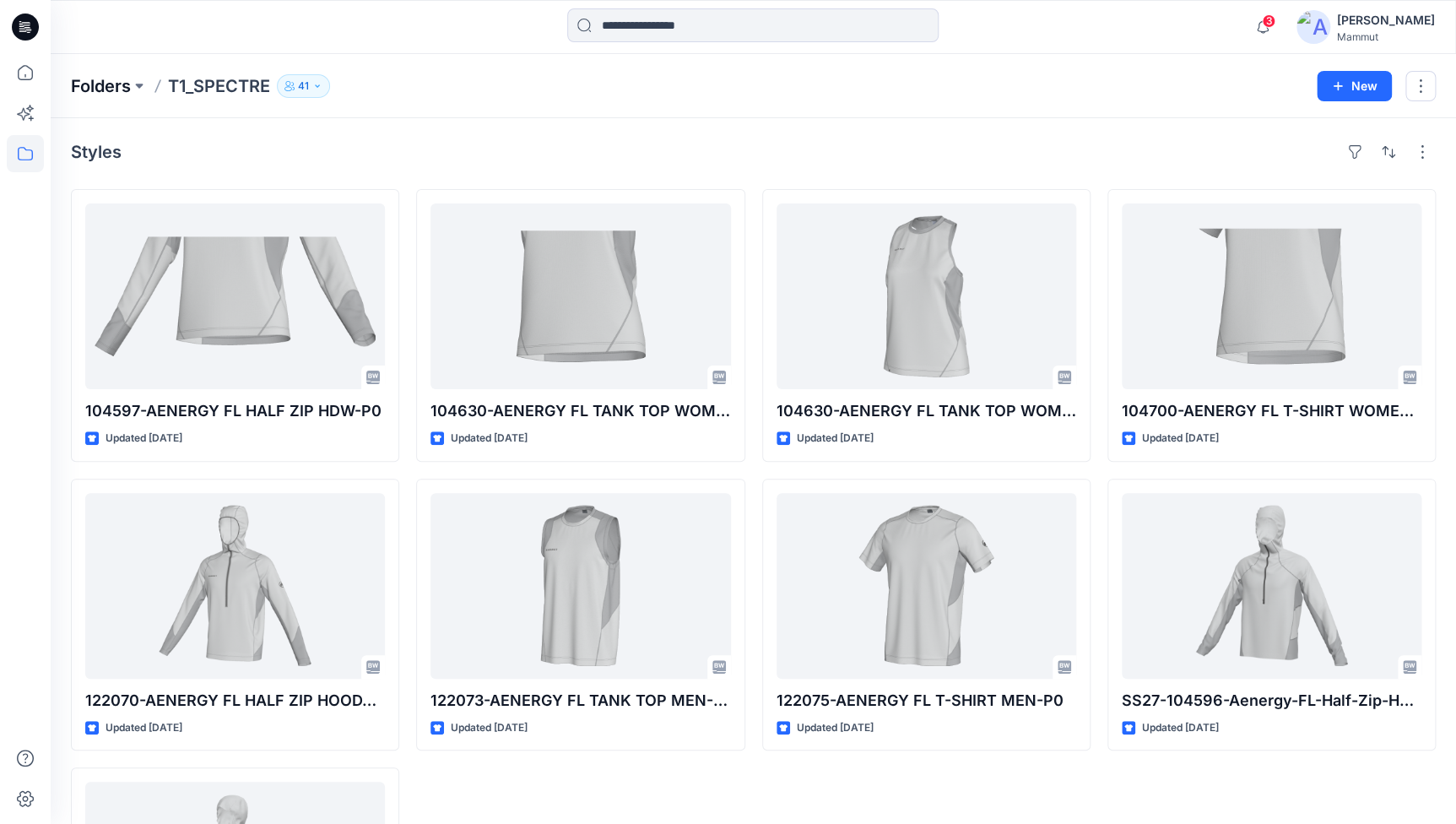
click at [95, 83] on p "Folders" at bounding box center [101, 87] width 60 height 24
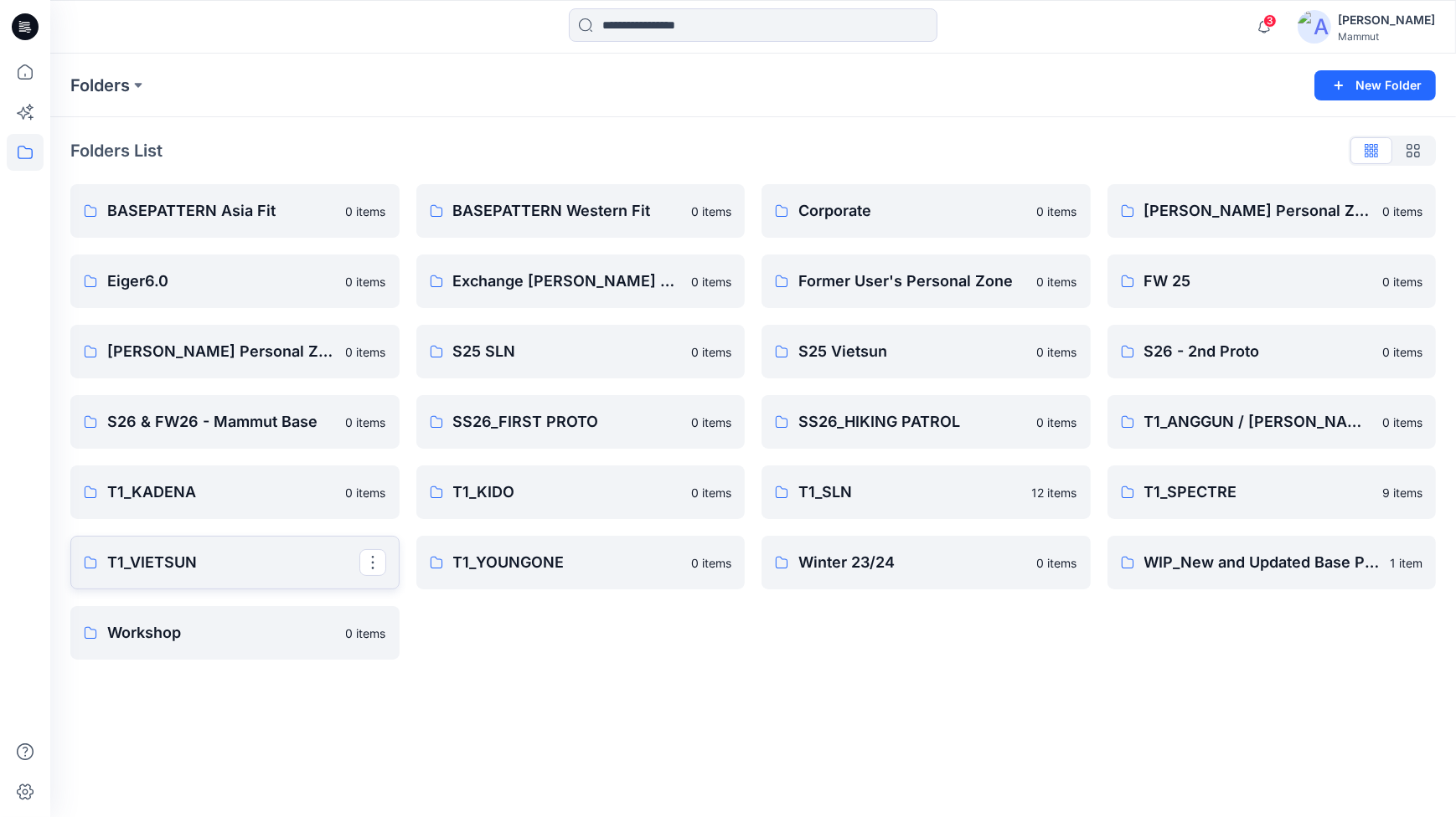
click at [222, 559] on p "T1_VIETSUN" at bounding box center [233, 563] width 252 height 24
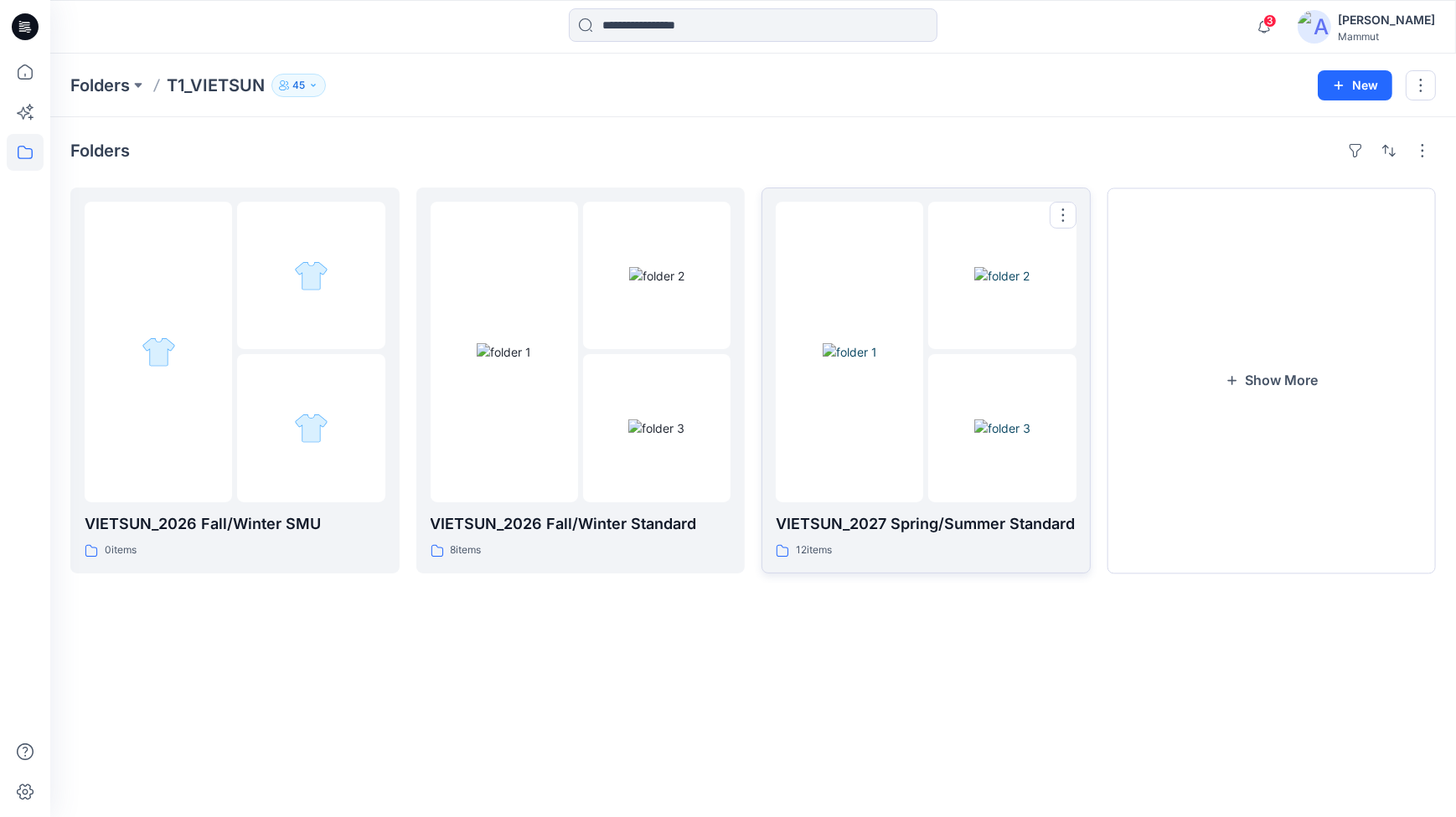
click at [878, 360] on img at bounding box center [850, 353] width 54 height 18
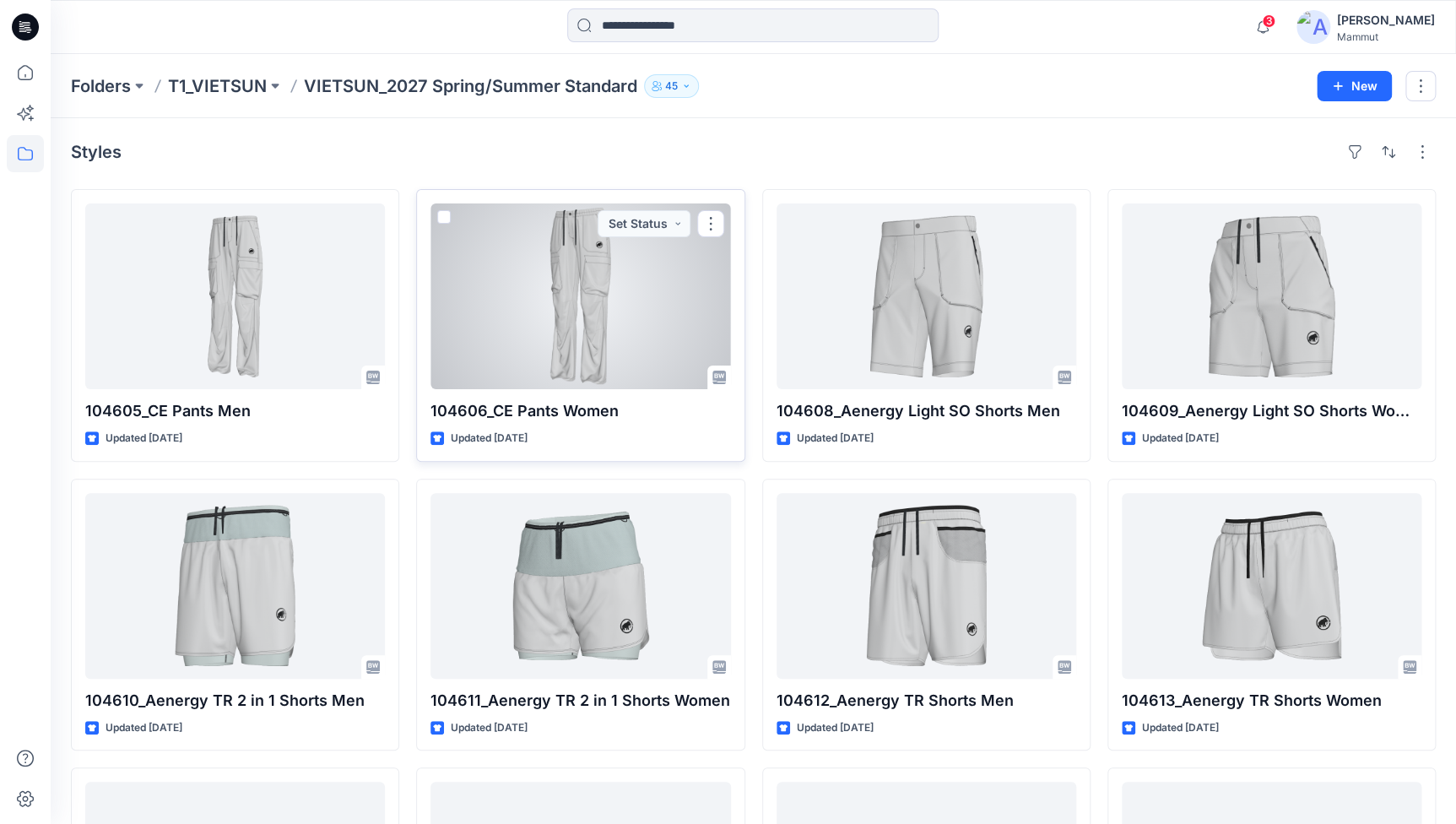
scroll to position [235, 0]
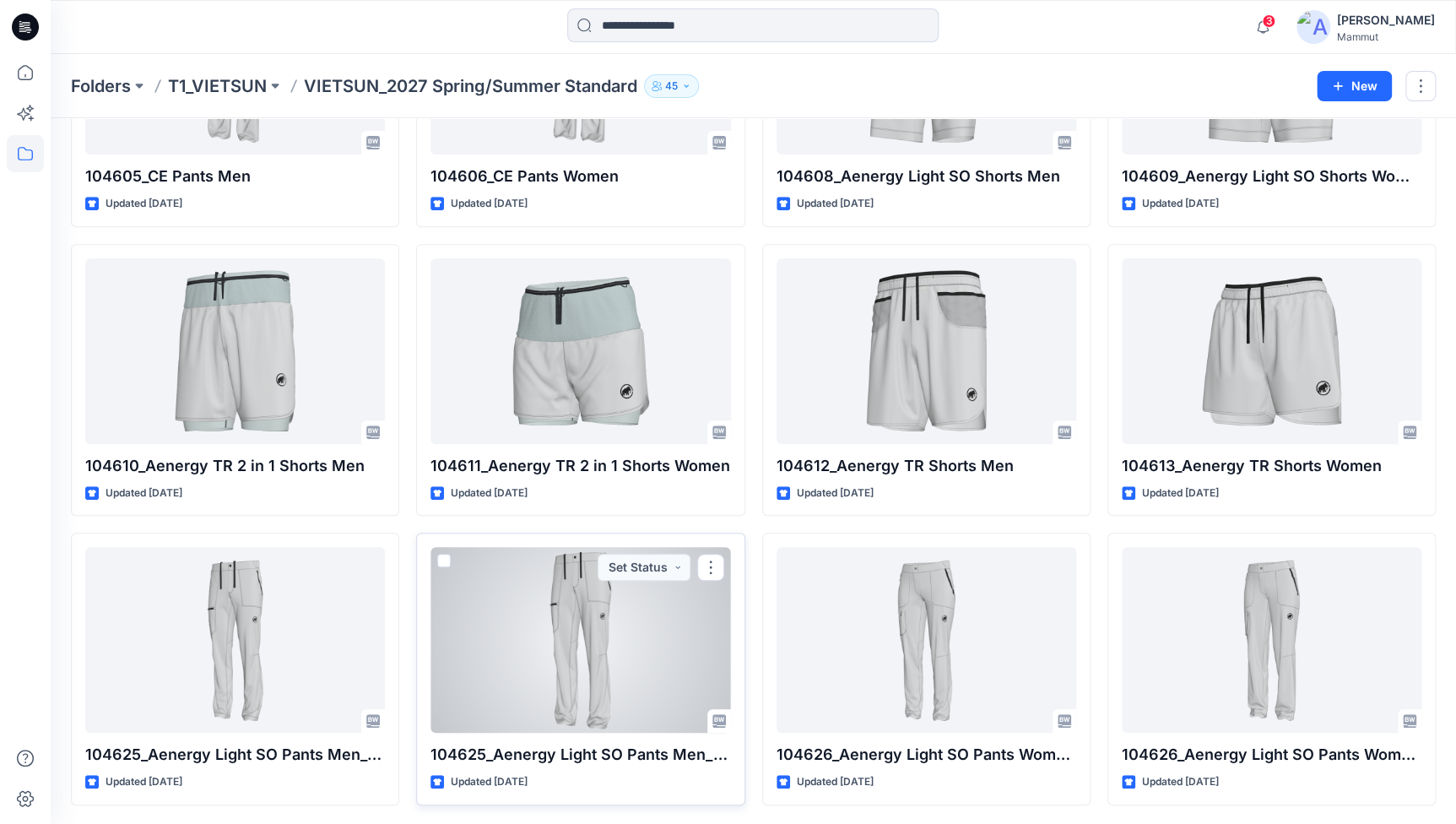
click at [574, 605] on div at bounding box center [580, 640] width 300 height 186
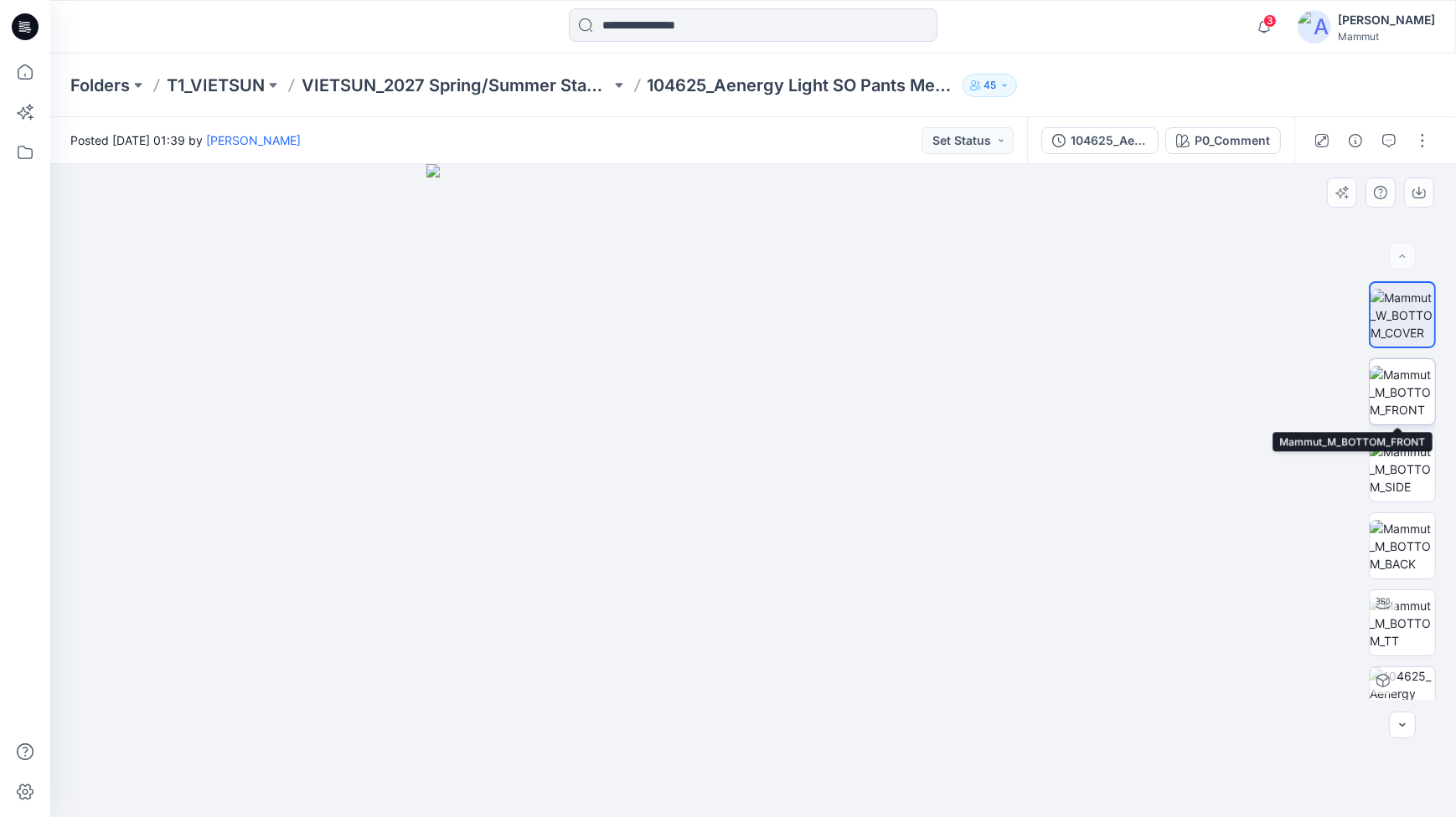
click at [1402, 404] on img at bounding box center [1403, 391] width 65 height 52
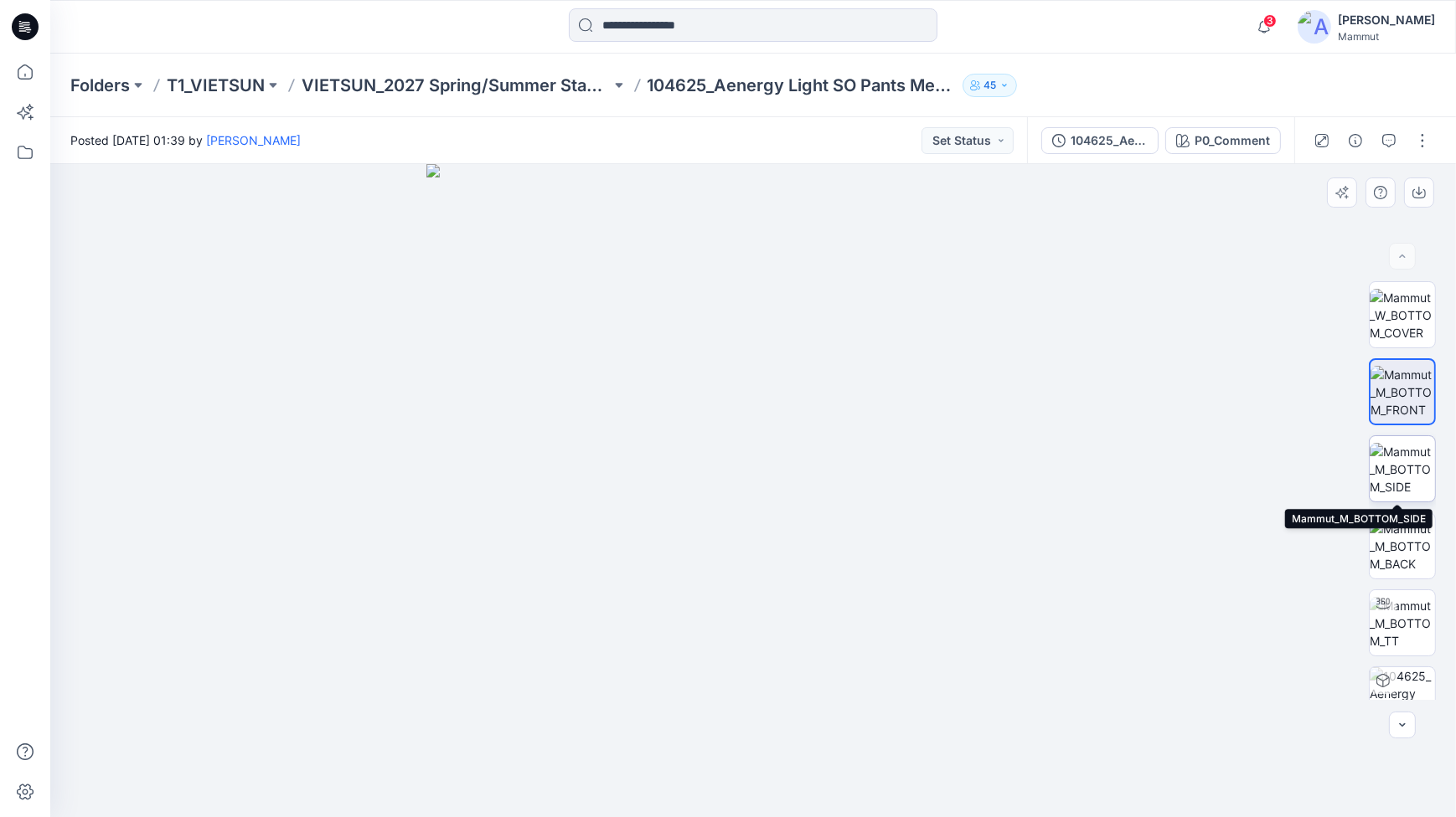
click at [1383, 473] on img at bounding box center [1403, 468] width 65 height 52
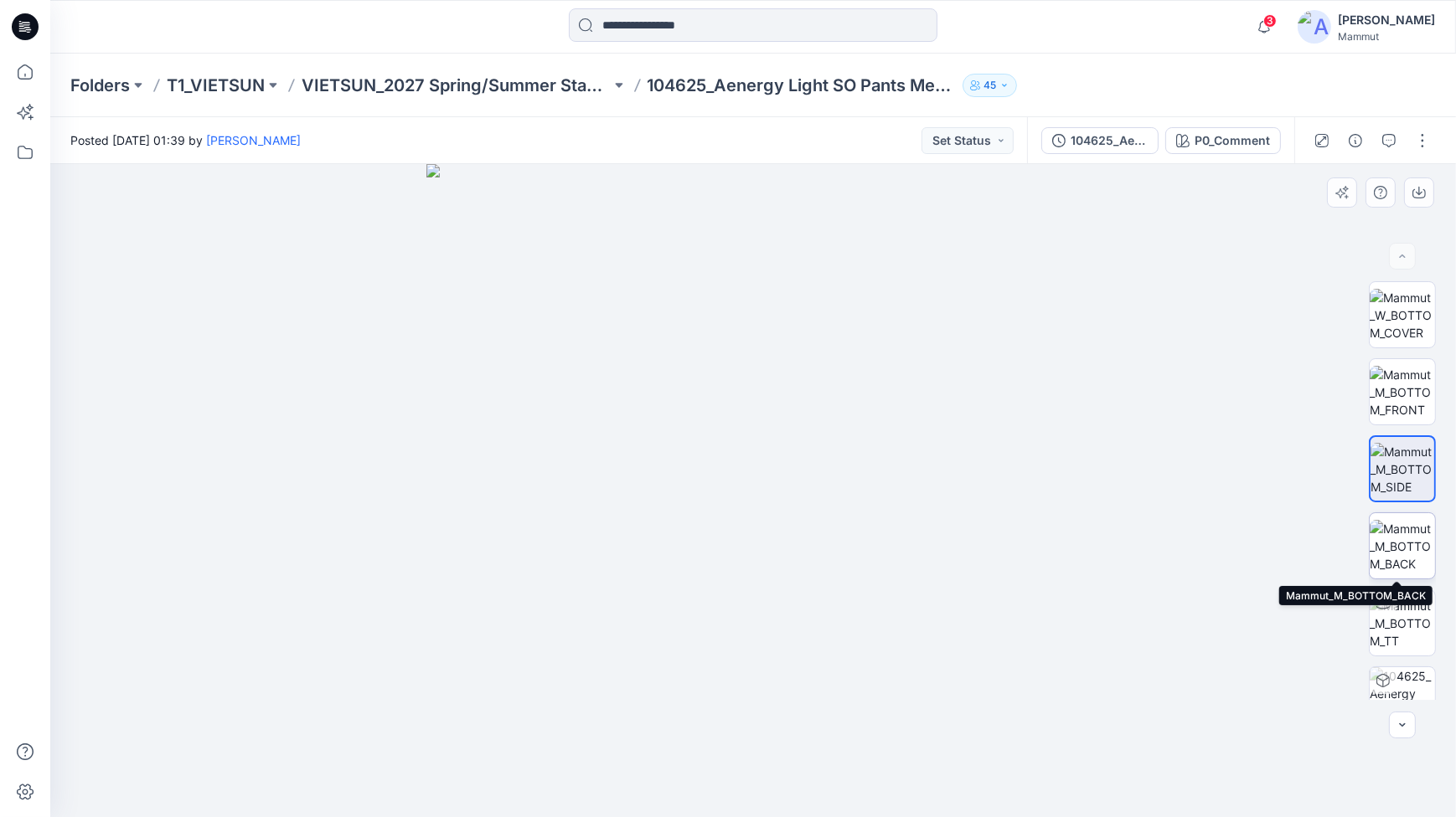
click at [1391, 536] on img at bounding box center [1403, 545] width 65 height 52
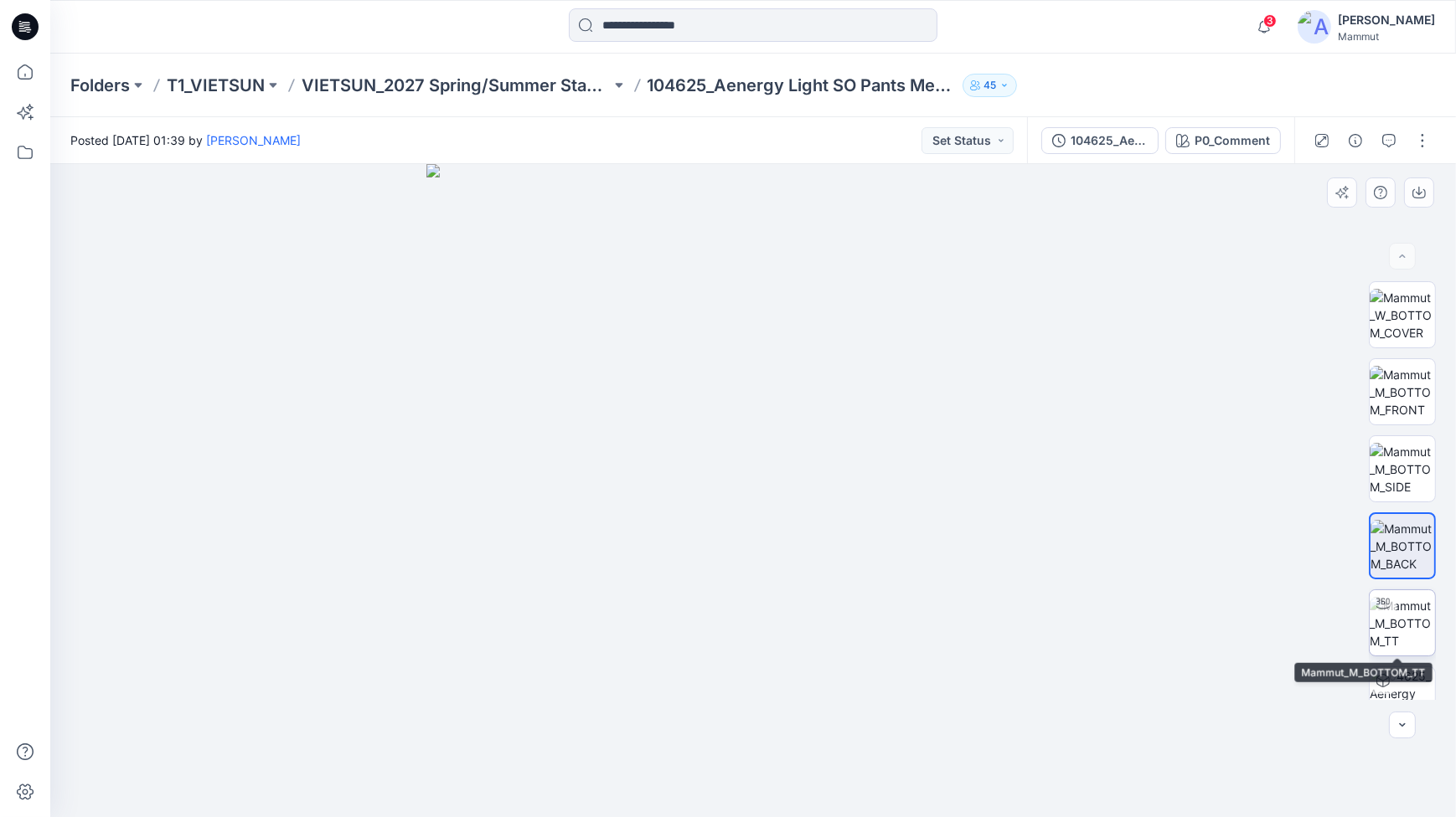
click at [1399, 614] on img at bounding box center [1403, 622] width 65 height 52
